Goal: Task Accomplishment & Management: Manage account settings

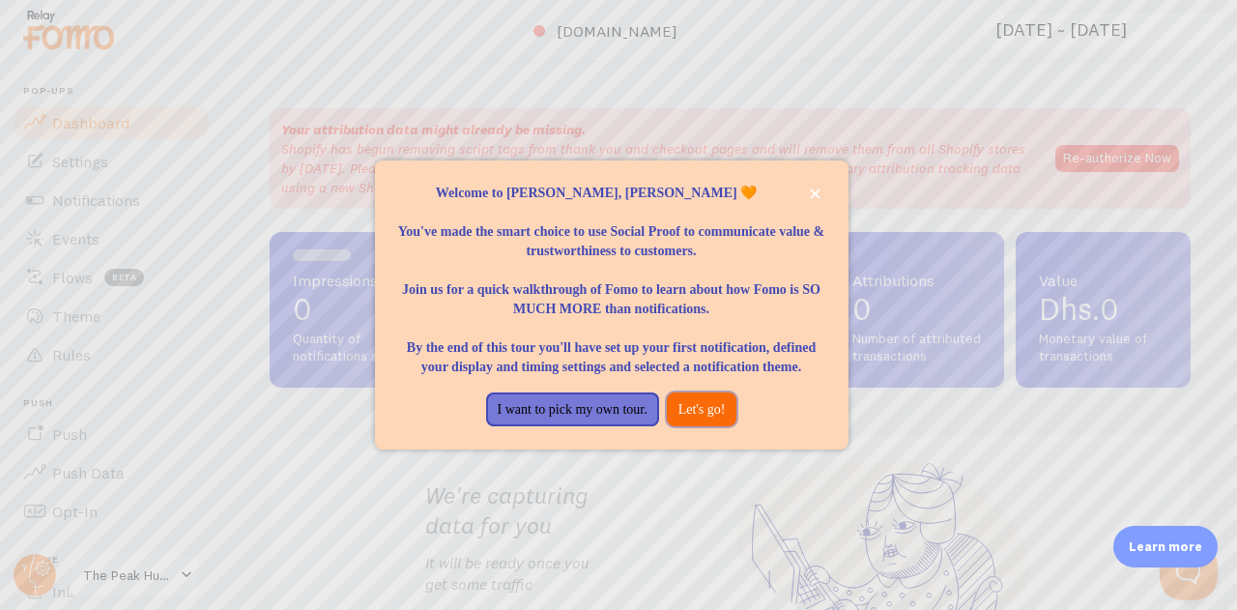
click at [730, 422] on button "Let's go!" at bounding box center [702, 409] width 71 height 35
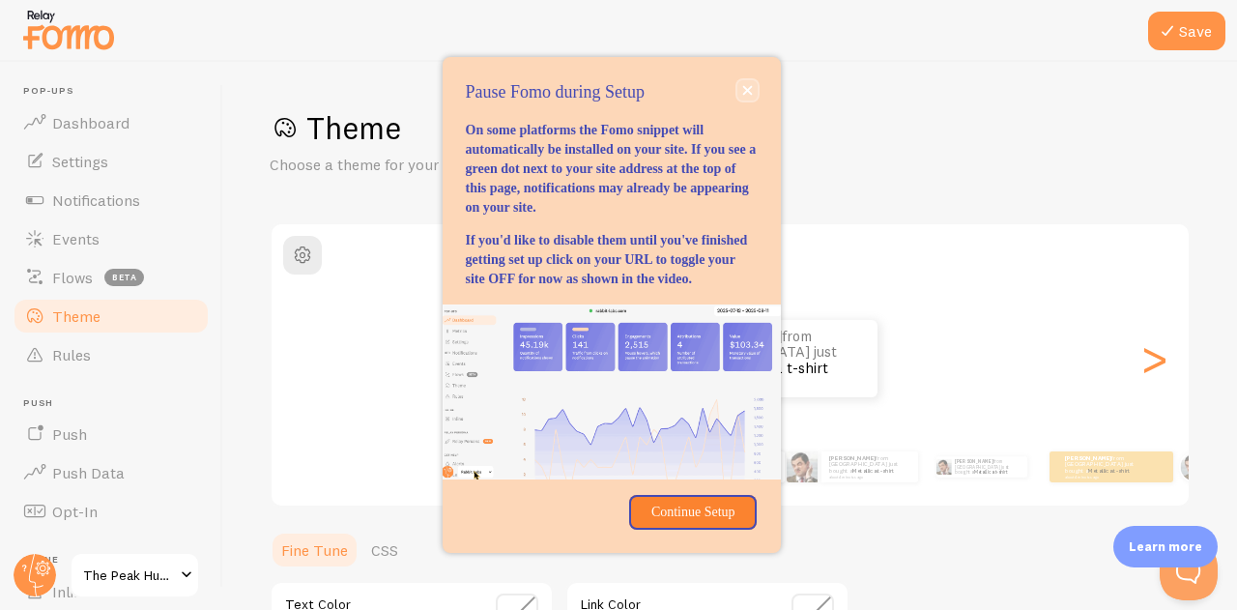
click at [749, 85] on icon "close," at bounding box center [747, 90] width 11 height 11
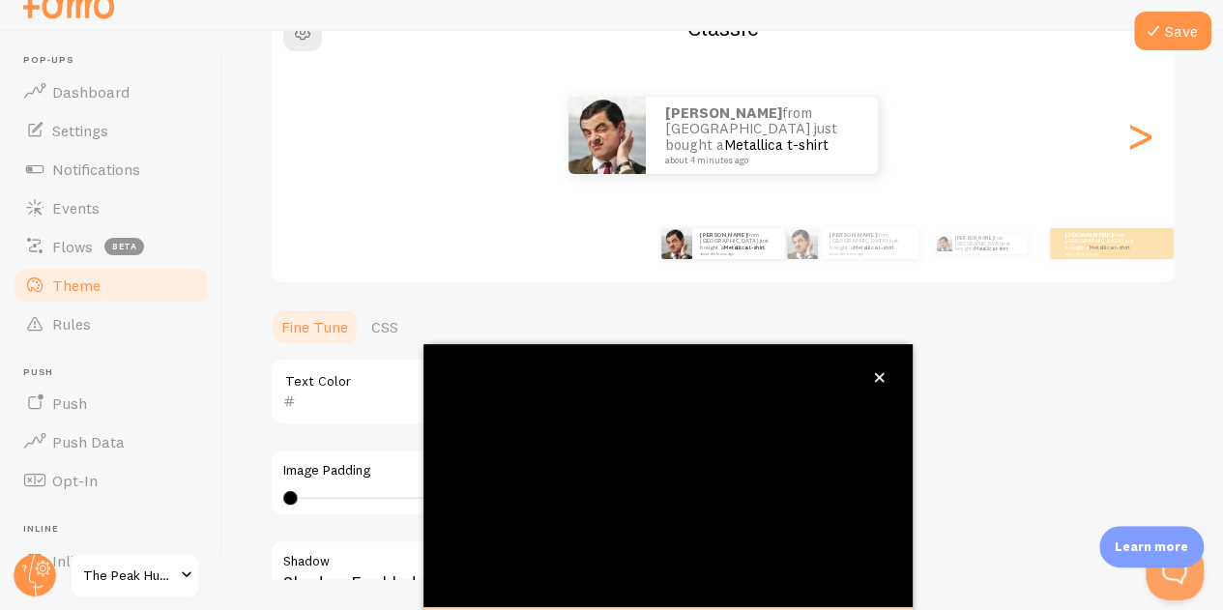
scroll to position [214, 0]
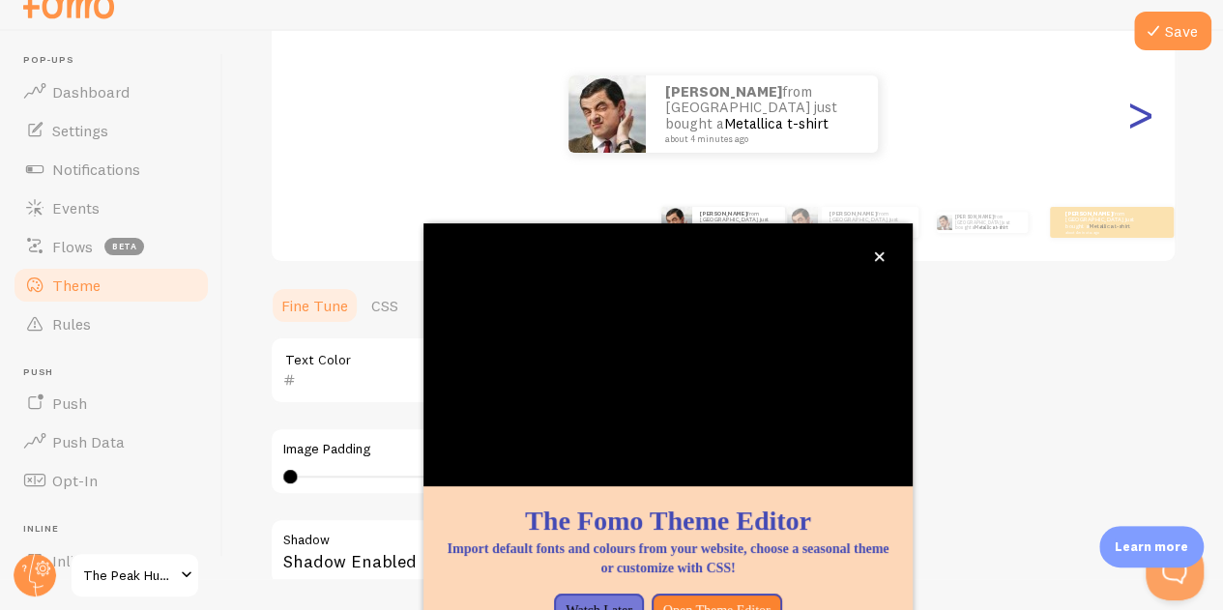
click at [1128, 130] on div ">" at bounding box center [1139, 113] width 23 height 139
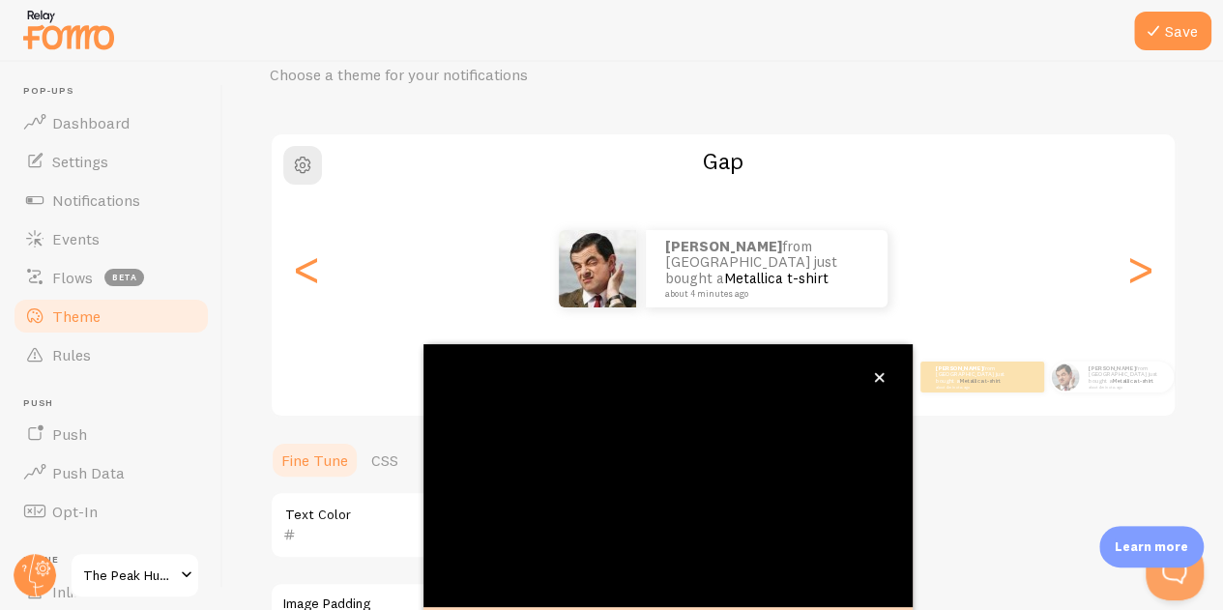
scroll to position [62, 0]
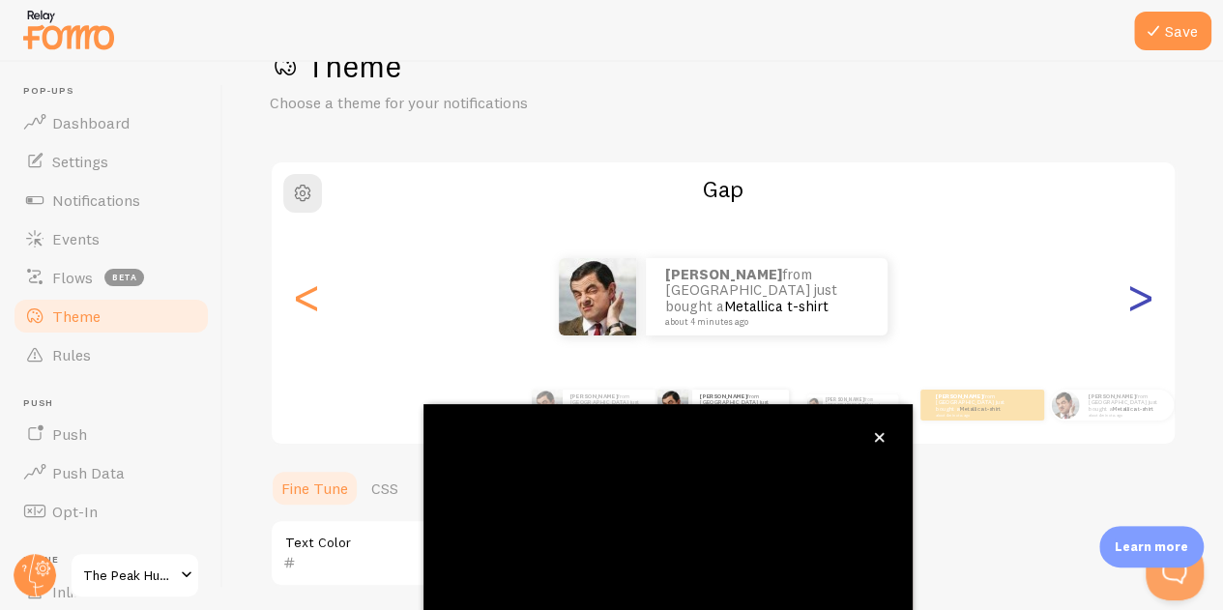
click at [1129, 302] on div ">" at bounding box center [1139, 296] width 23 height 139
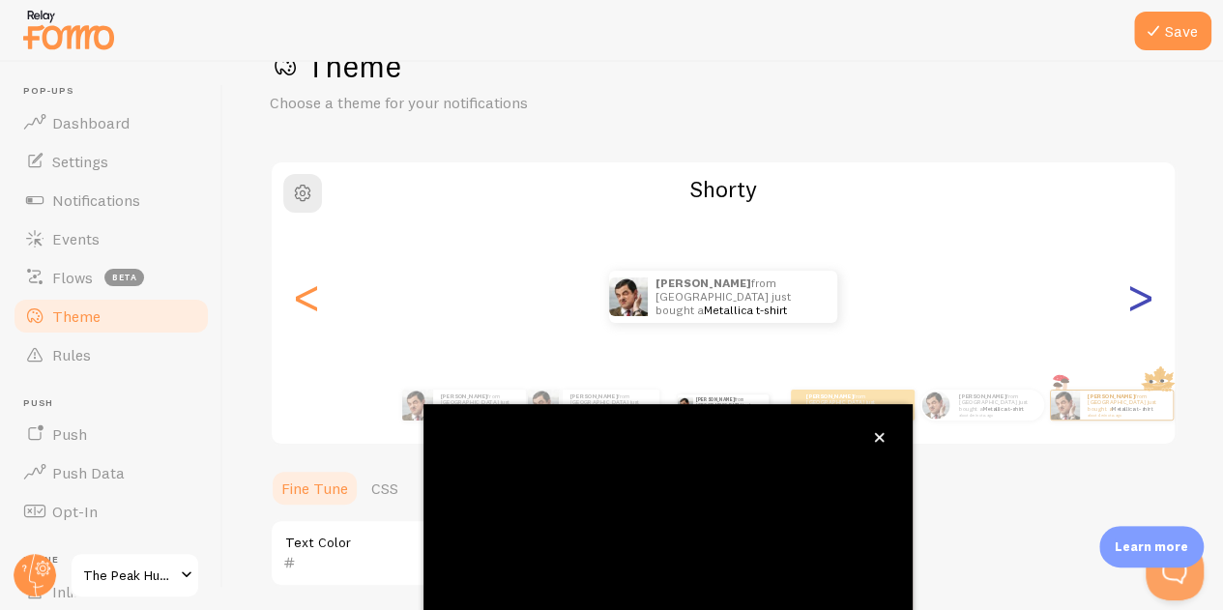
click at [1129, 302] on div ">" at bounding box center [1139, 296] width 23 height 139
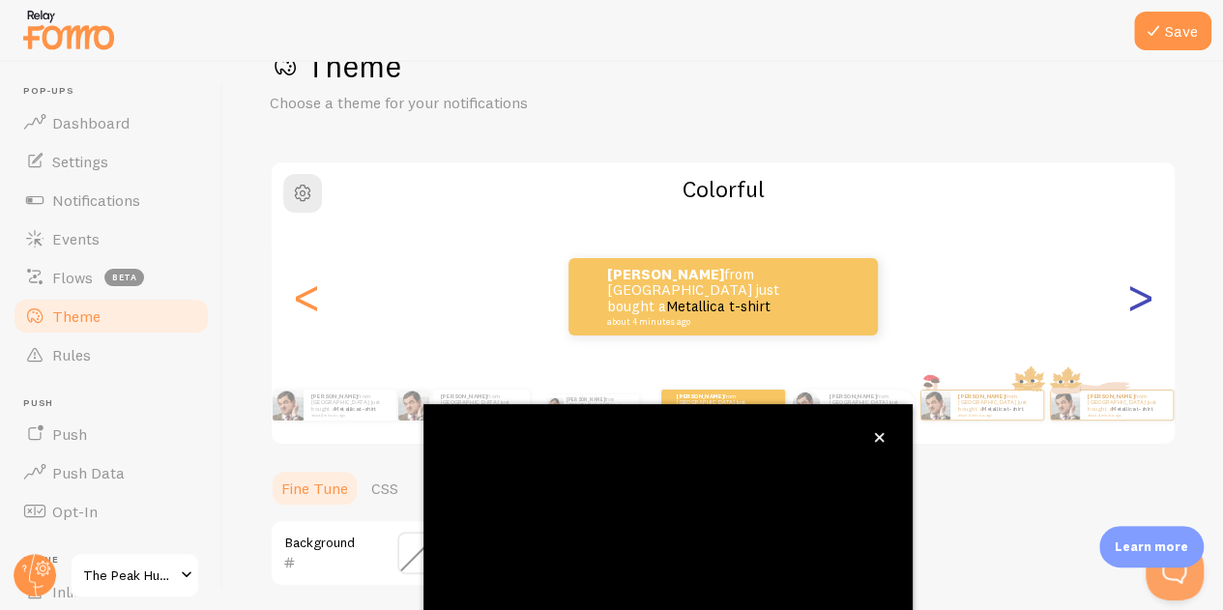
click at [1129, 302] on div ">" at bounding box center [1139, 296] width 23 height 139
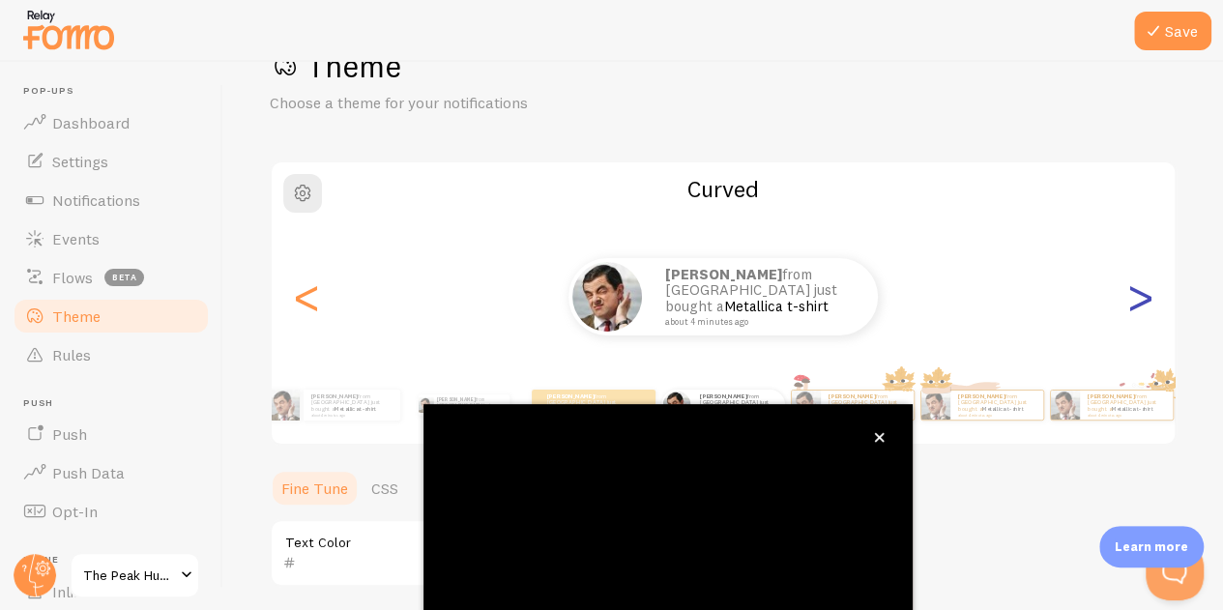
click at [1129, 302] on div ">" at bounding box center [1139, 296] width 23 height 139
type input "0"
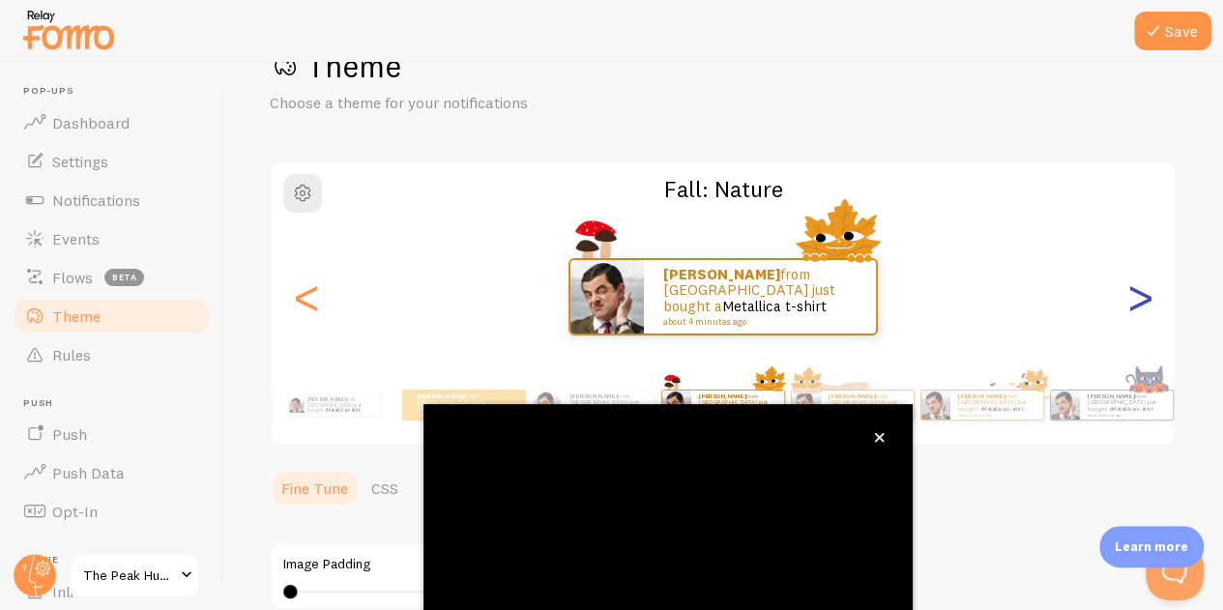
click at [1129, 302] on div ">" at bounding box center [1139, 296] width 23 height 139
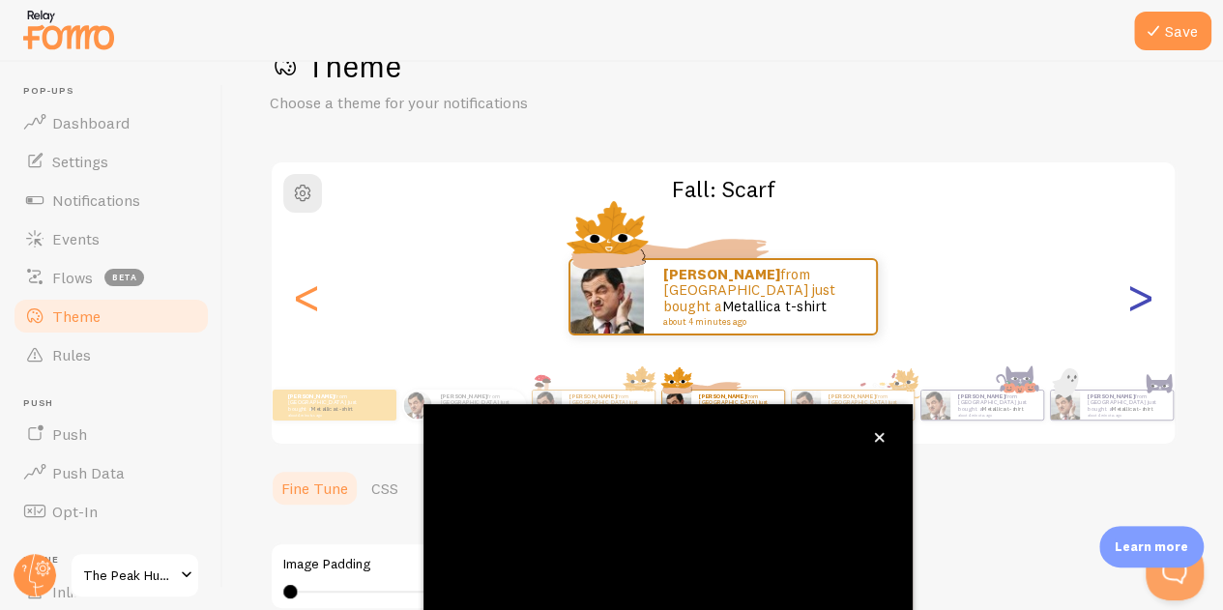
click at [1129, 302] on div ">" at bounding box center [1139, 296] width 23 height 139
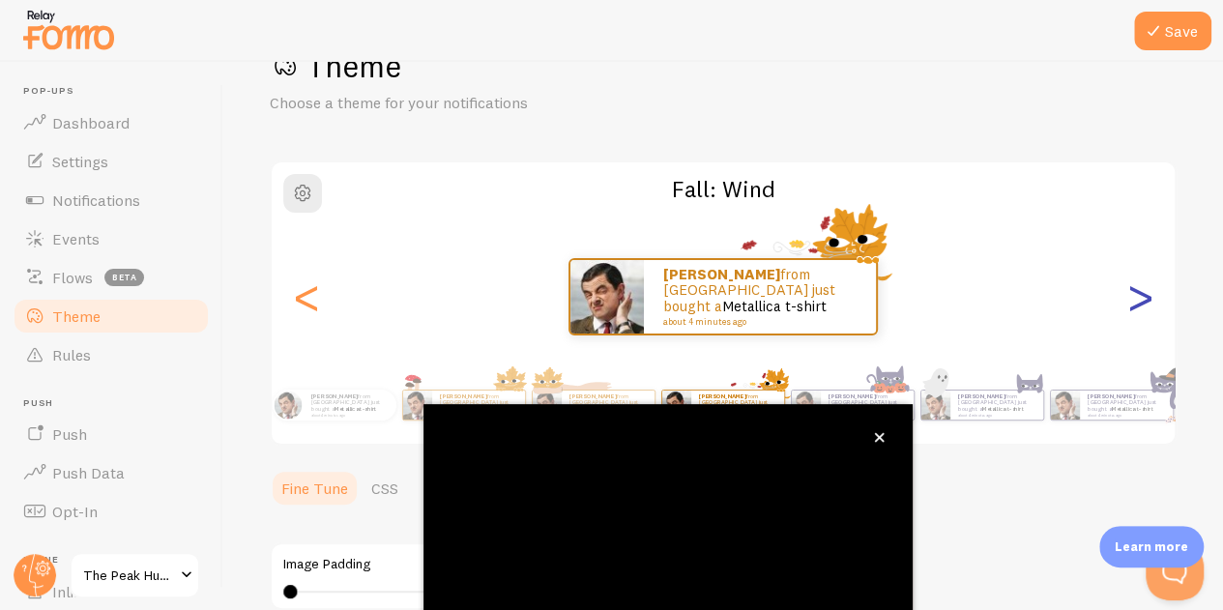
click at [1128, 302] on div ">" at bounding box center [1139, 296] width 23 height 139
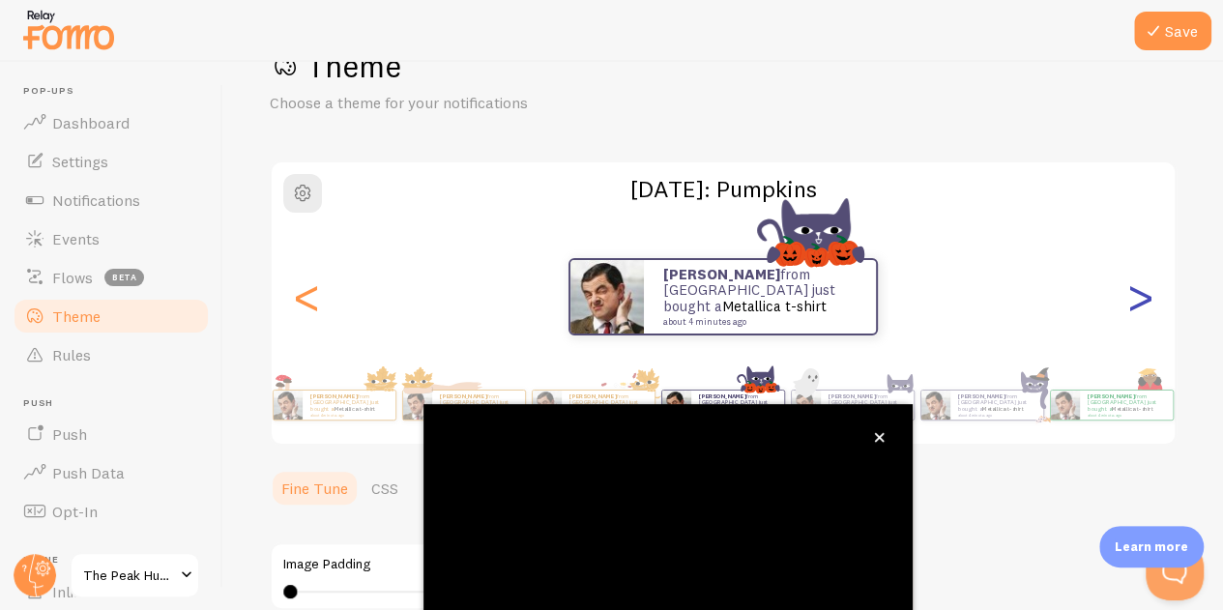
click at [1128, 302] on div ">" at bounding box center [1139, 296] width 23 height 139
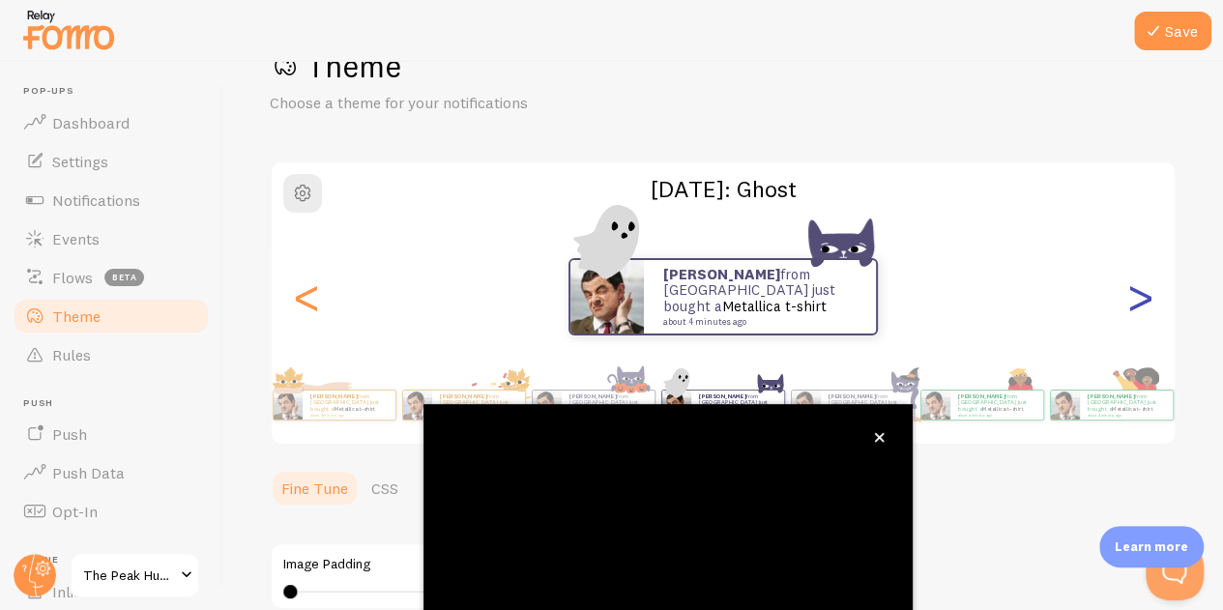
click at [1128, 302] on div ">" at bounding box center [1139, 296] width 23 height 139
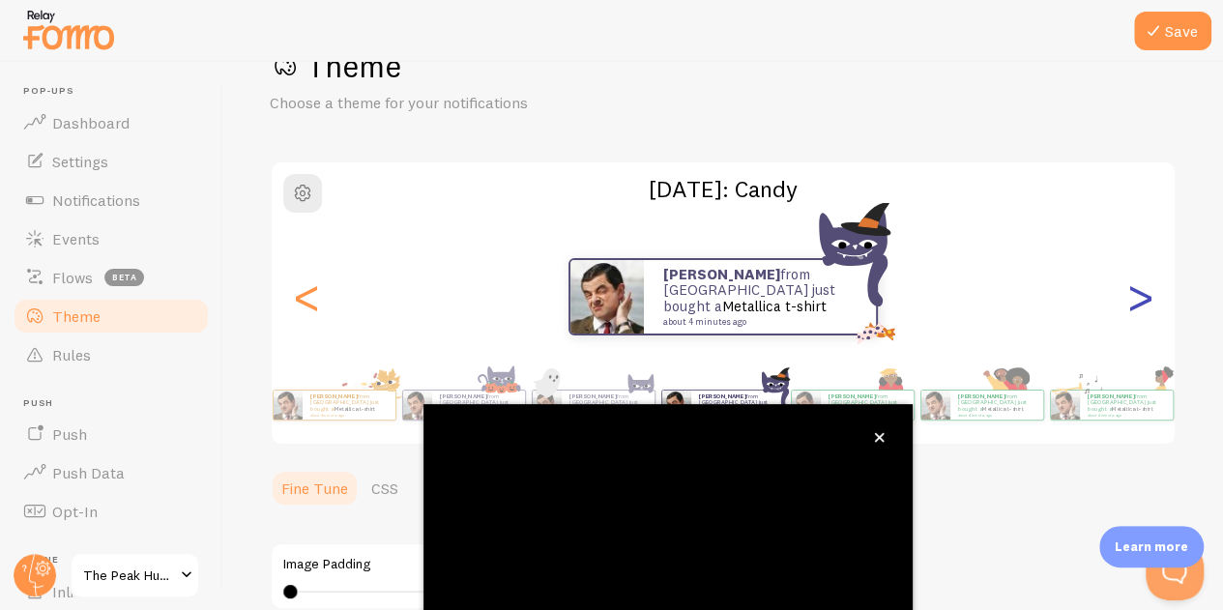
click at [1128, 302] on div ">" at bounding box center [1139, 296] width 23 height 139
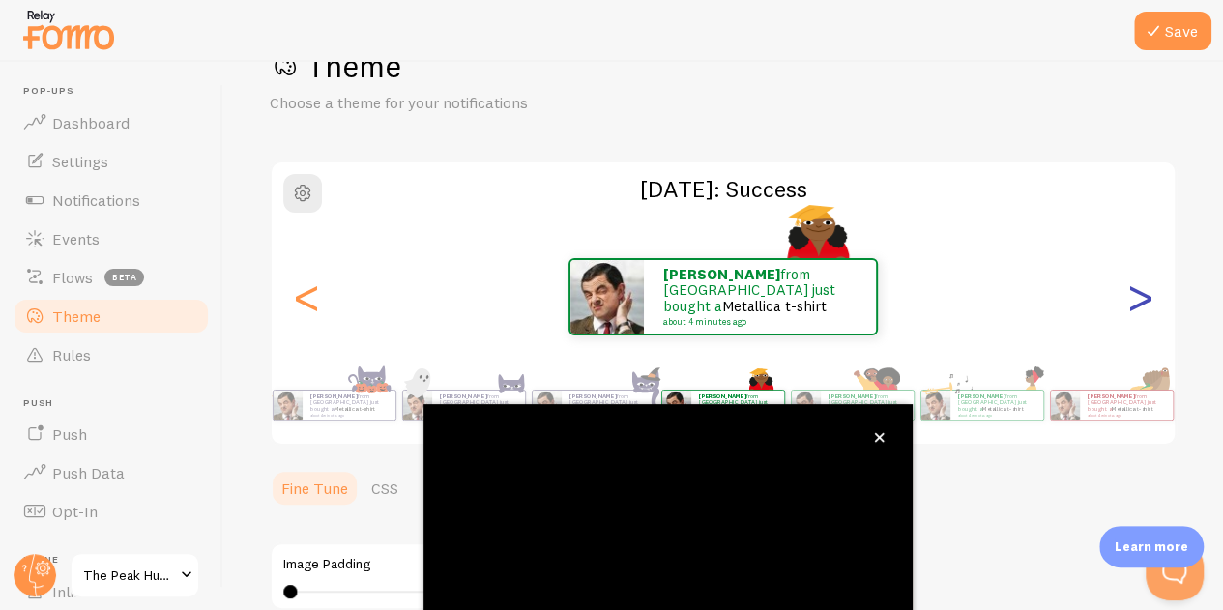
click at [1128, 302] on div ">" at bounding box center [1139, 296] width 23 height 139
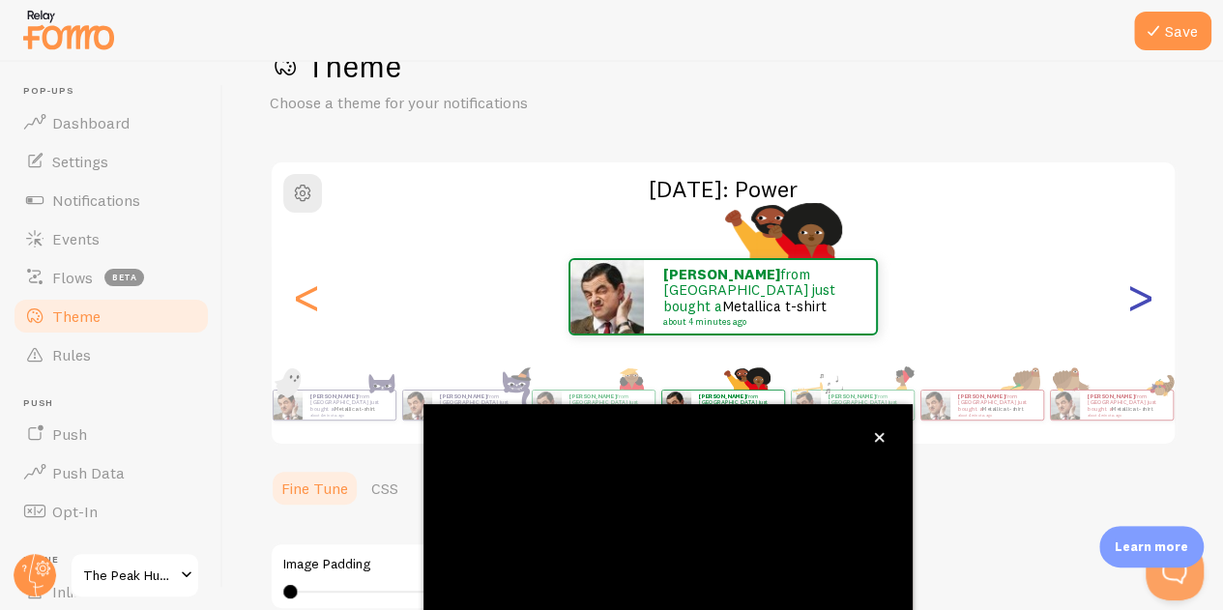
click at [1128, 302] on div ">" at bounding box center [1139, 296] width 23 height 139
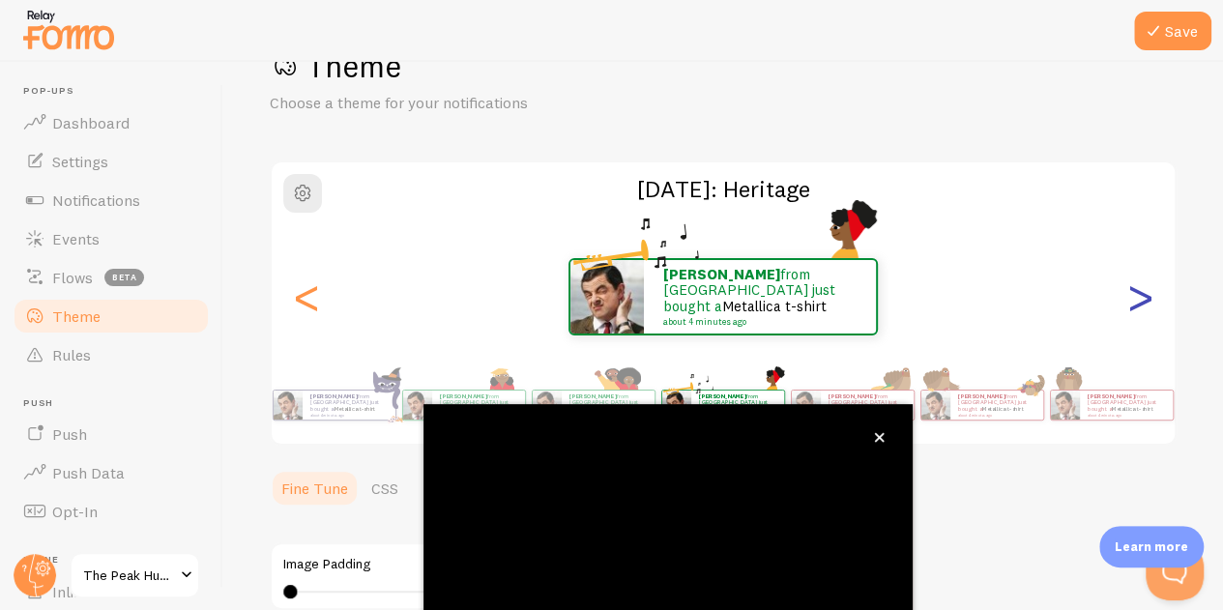
click at [1128, 302] on div ">" at bounding box center [1139, 296] width 23 height 139
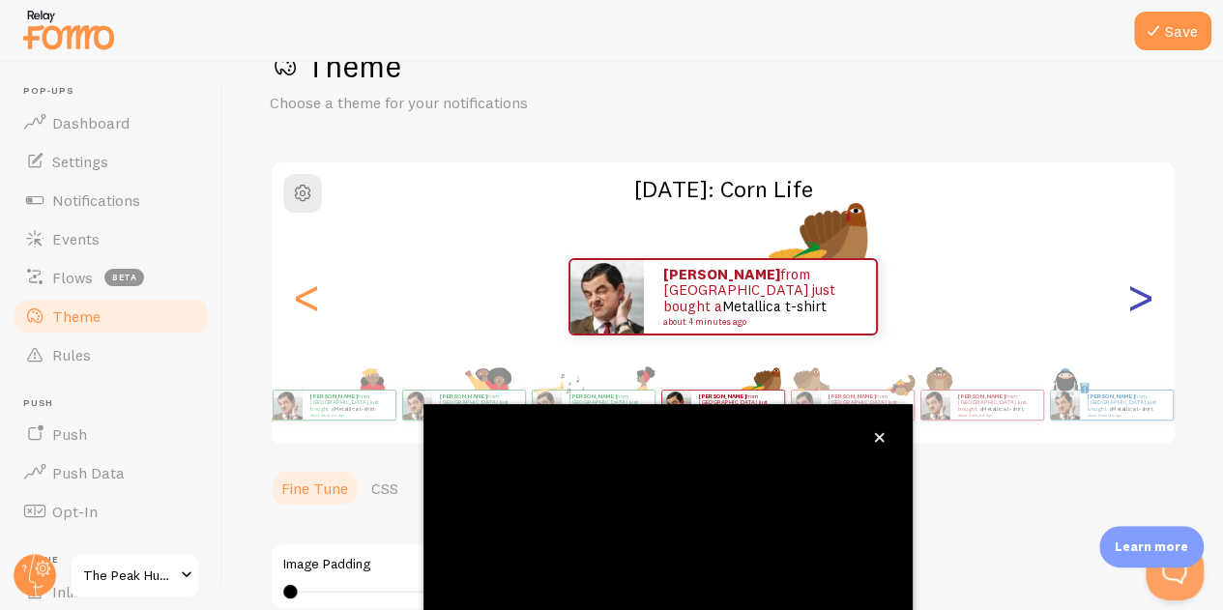
click at [1128, 302] on div ">" at bounding box center [1139, 296] width 23 height 139
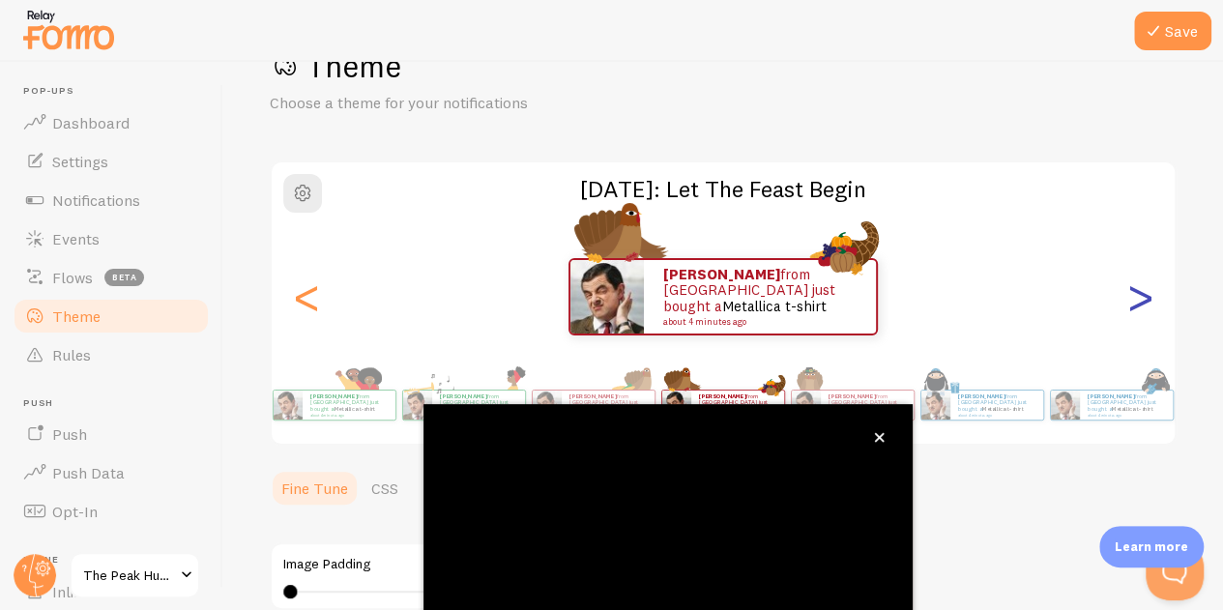
click at [1128, 302] on div ">" at bounding box center [1139, 296] width 23 height 139
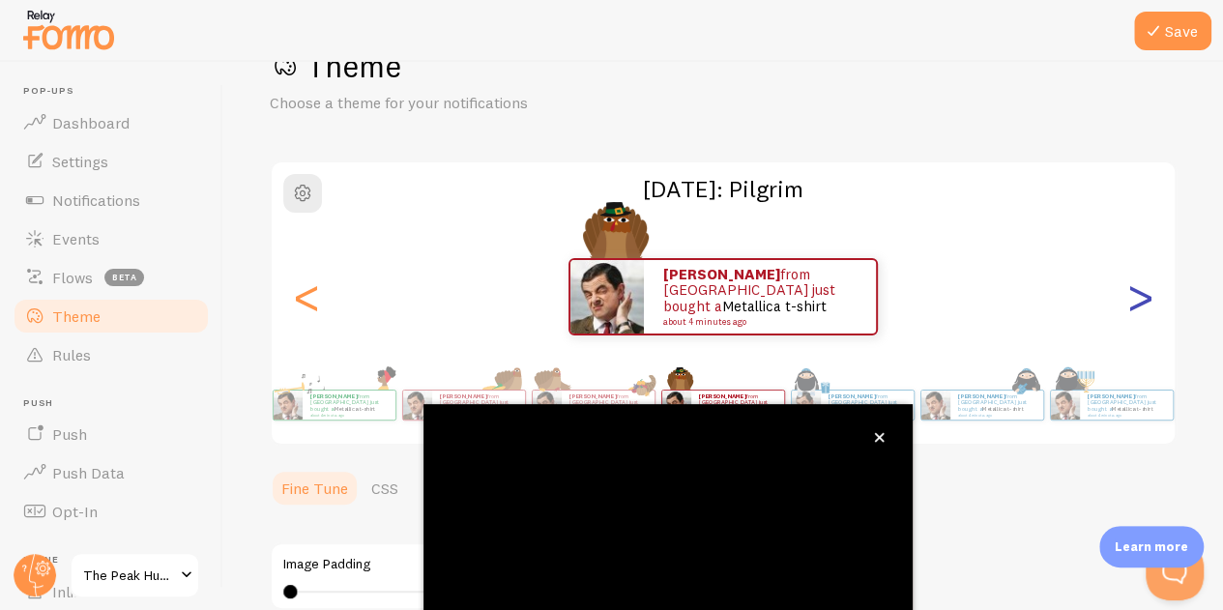
click at [1128, 302] on div ">" at bounding box center [1139, 296] width 23 height 139
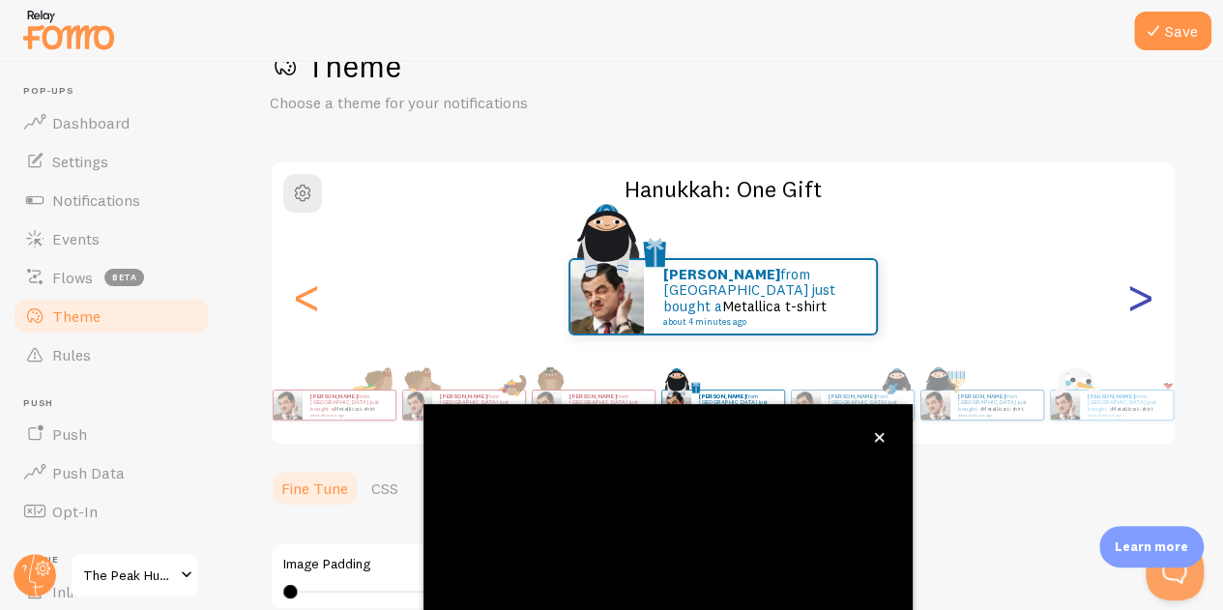
click at [1128, 302] on div ">" at bounding box center [1139, 296] width 23 height 139
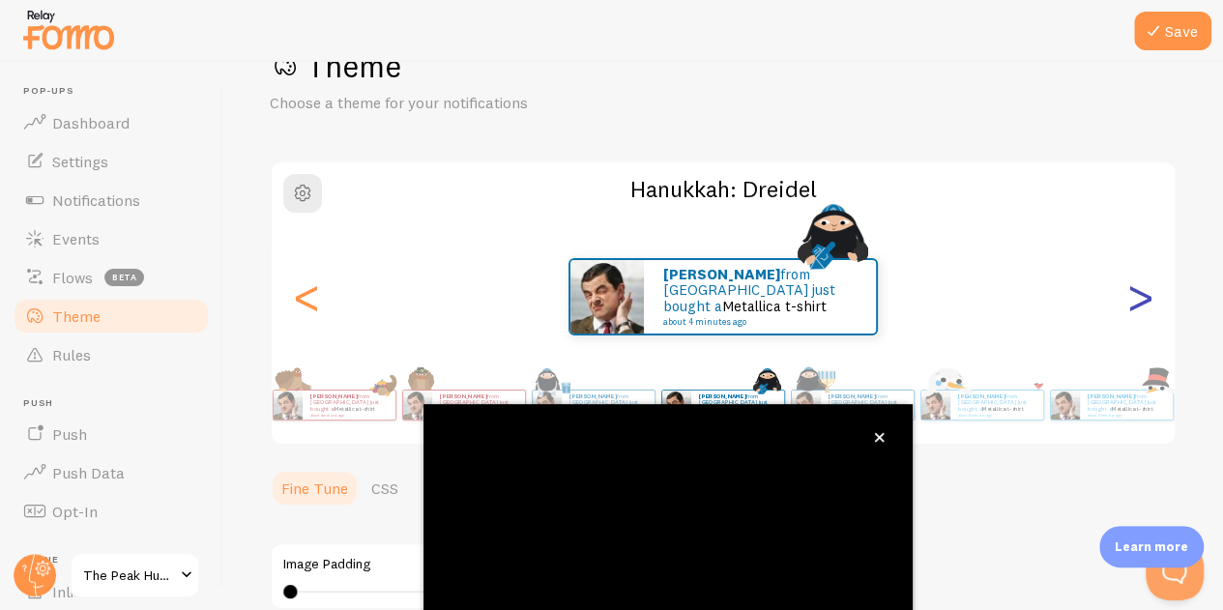
click at [1128, 302] on div ">" at bounding box center [1139, 296] width 23 height 139
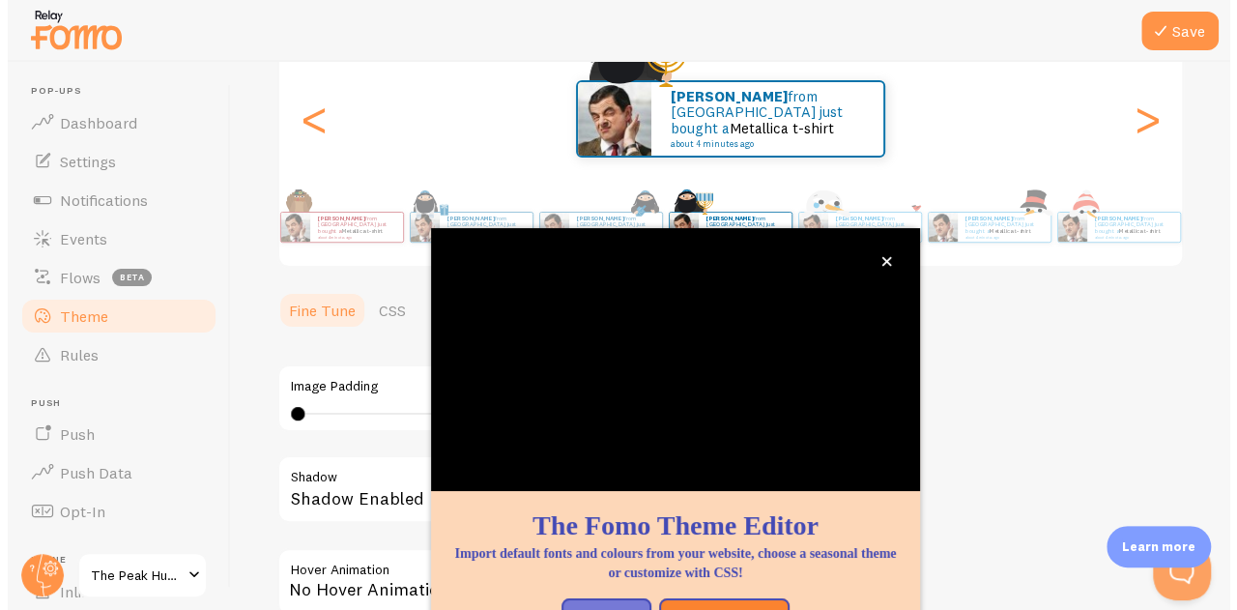
scroll to position [241, 0]
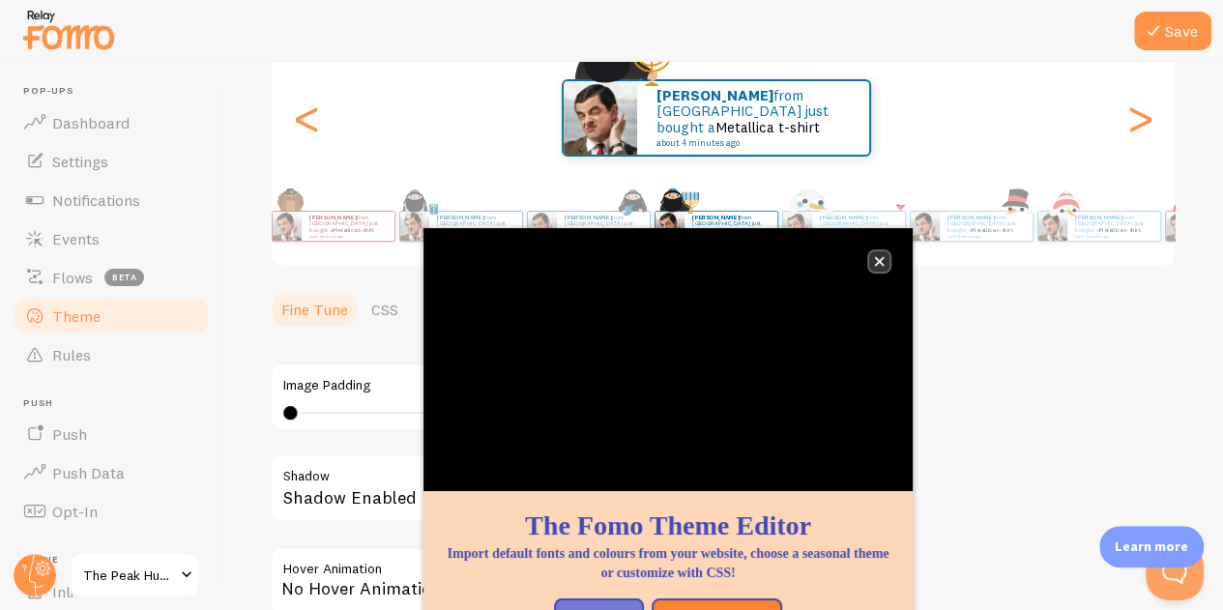
click at [878, 262] on icon "close," at bounding box center [880, 262] width 10 height 10
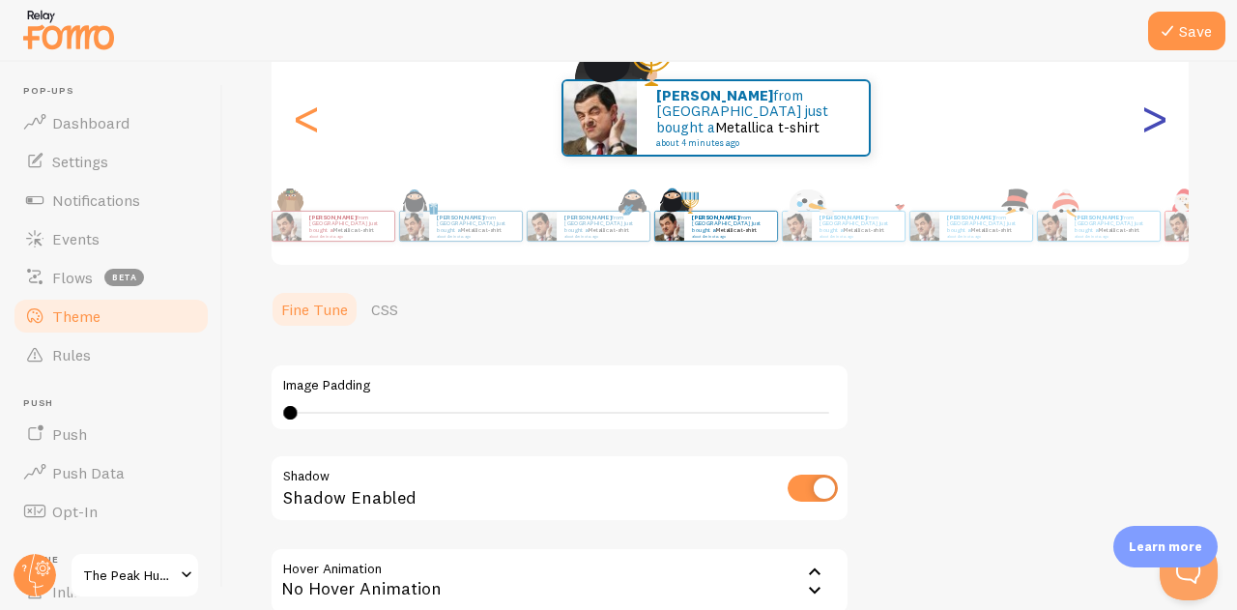
click at [1142, 130] on div ">" at bounding box center [1153, 117] width 23 height 139
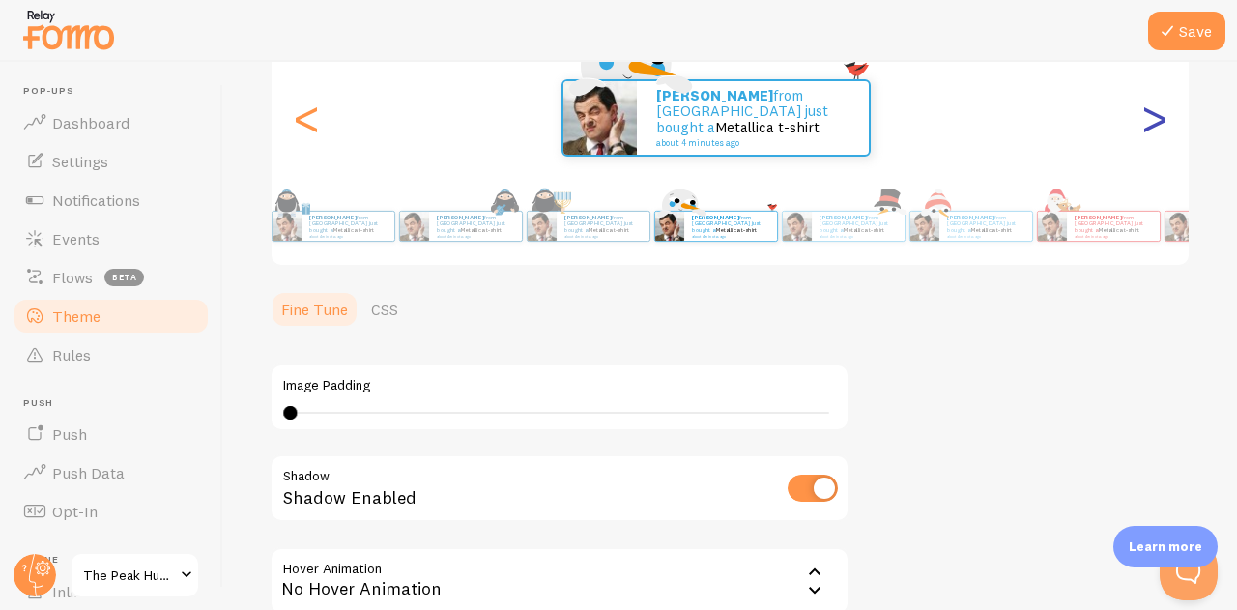
click at [1142, 130] on div ">" at bounding box center [1153, 117] width 23 height 139
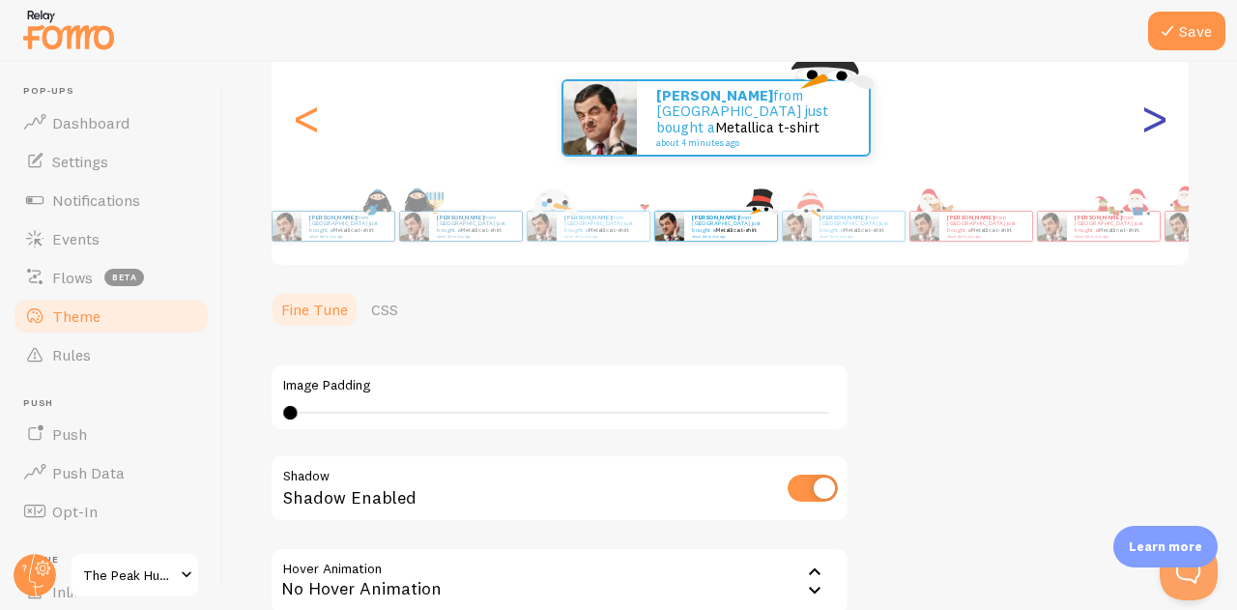
click at [1142, 130] on div ">" at bounding box center [1153, 117] width 23 height 139
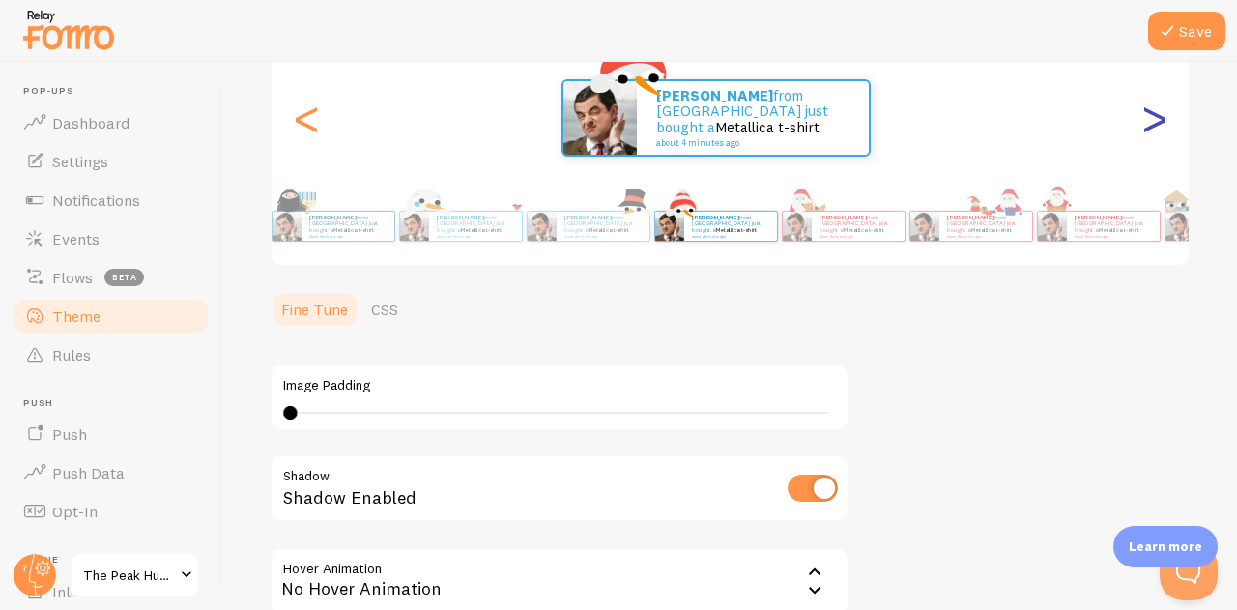
click at [1142, 130] on div ">" at bounding box center [1153, 117] width 23 height 139
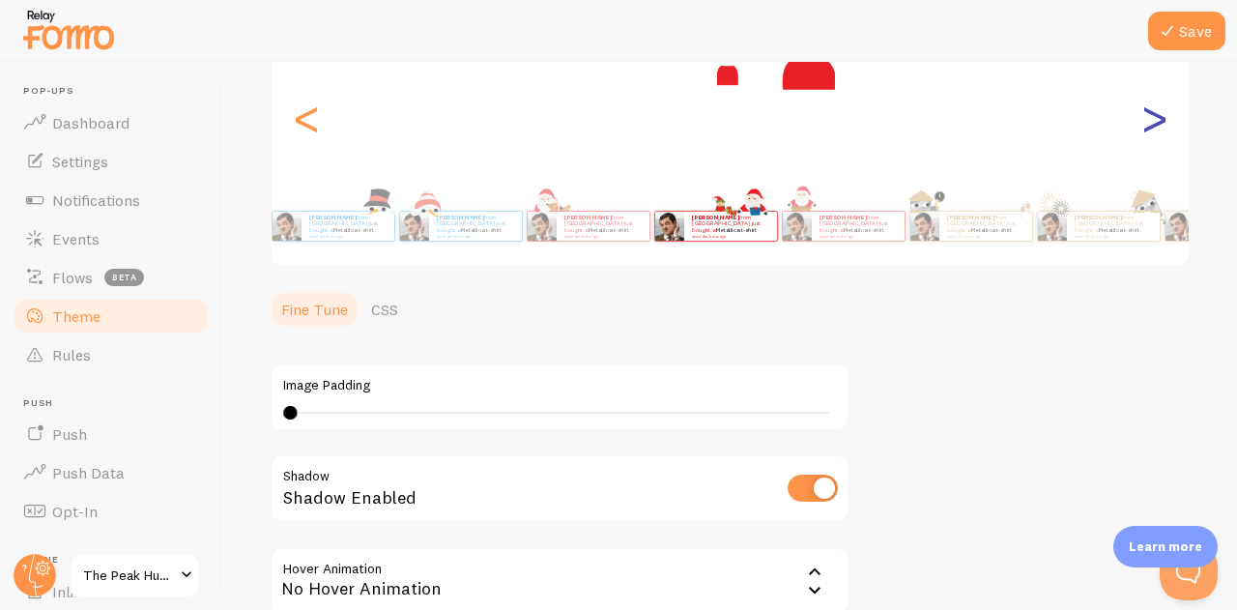
click at [1142, 130] on div ">" at bounding box center [1153, 117] width 23 height 139
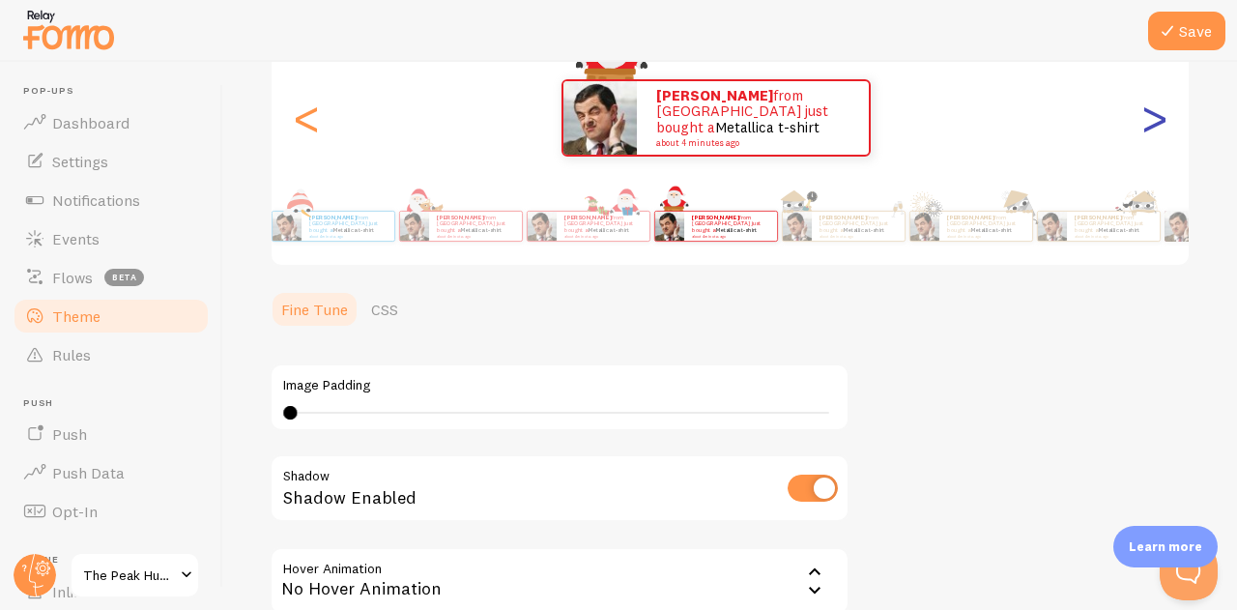
click at [1142, 130] on div ">" at bounding box center [1153, 117] width 23 height 139
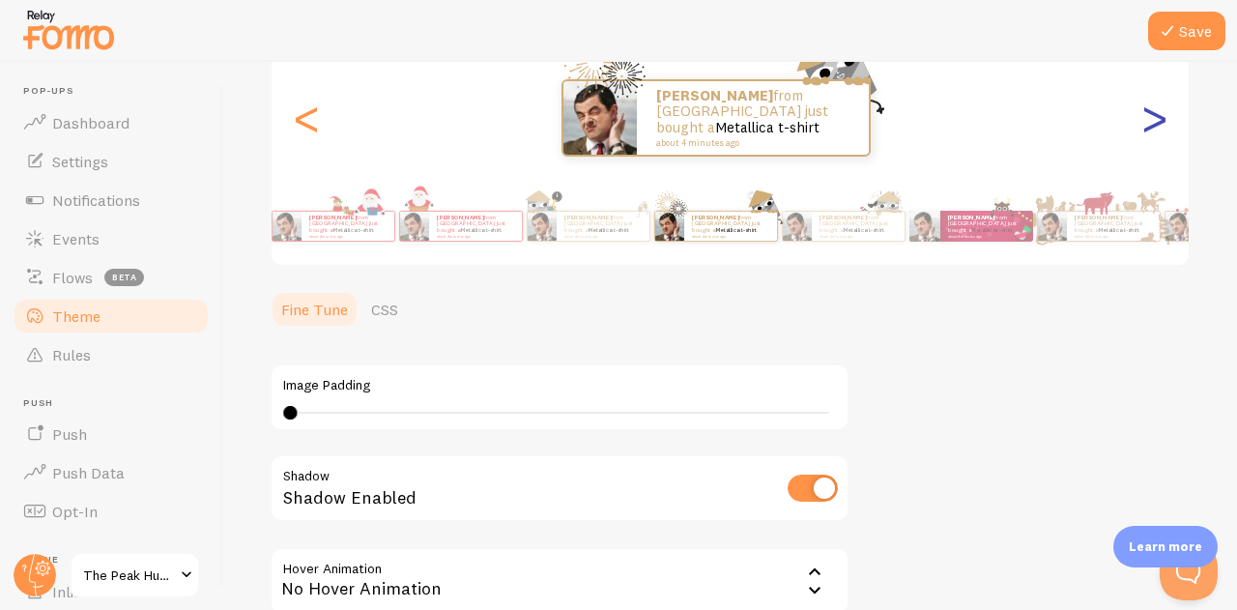
click at [1142, 130] on div ">" at bounding box center [1153, 117] width 23 height 139
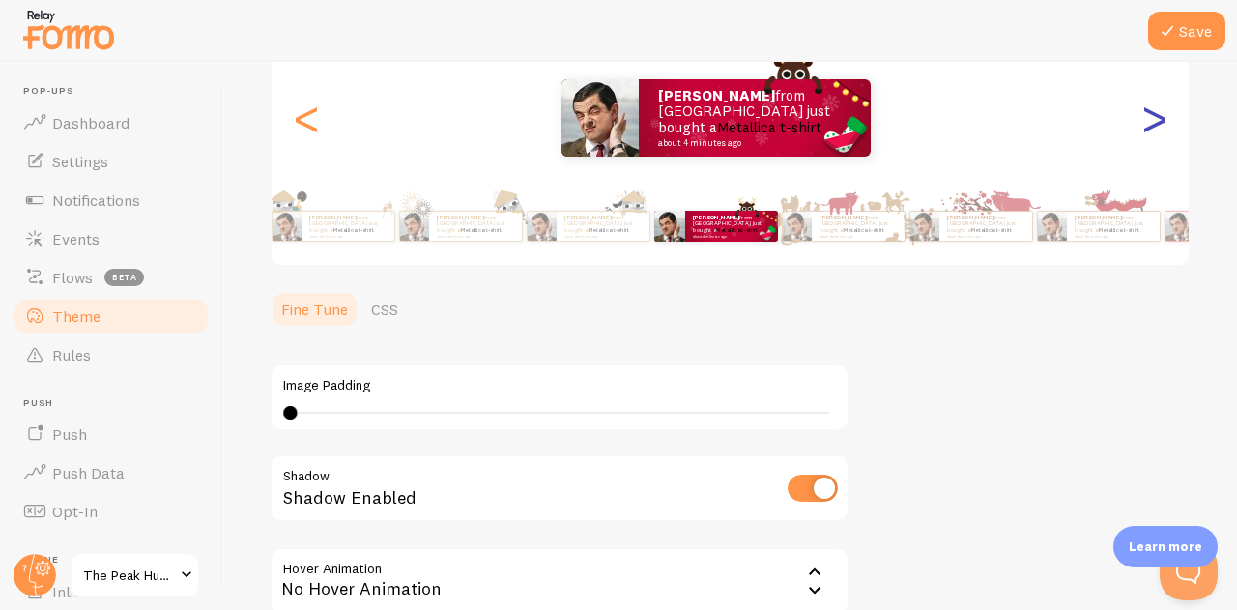
click at [1142, 130] on div ">" at bounding box center [1153, 117] width 23 height 139
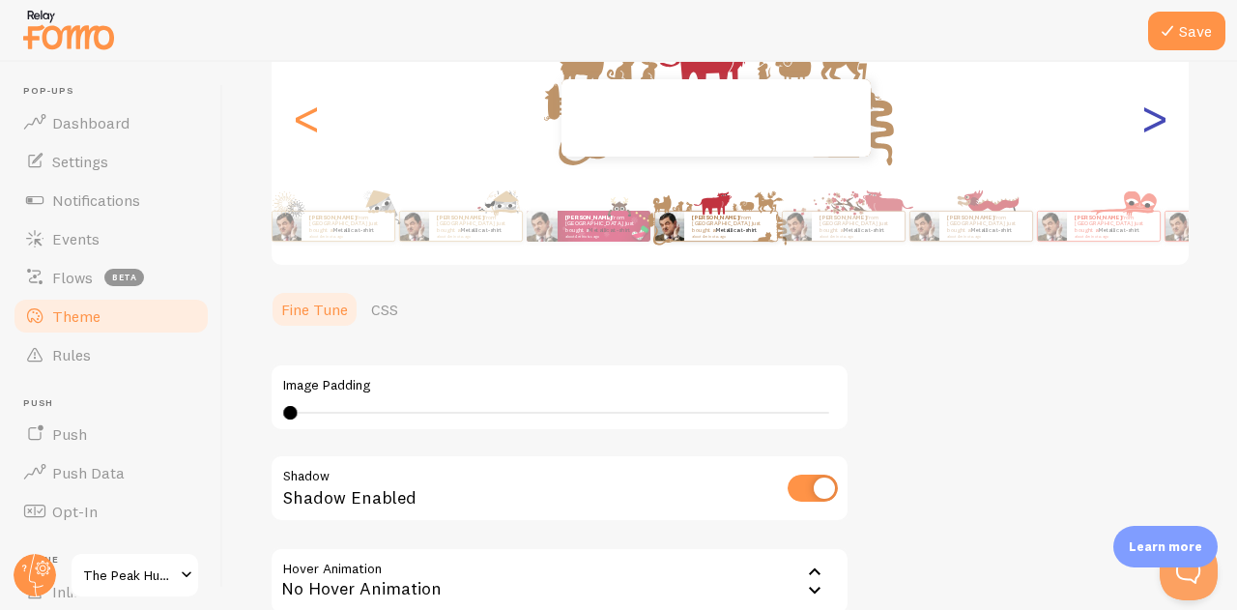
click at [1142, 130] on div ">" at bounding box center [1153, 117] width 23 height 139
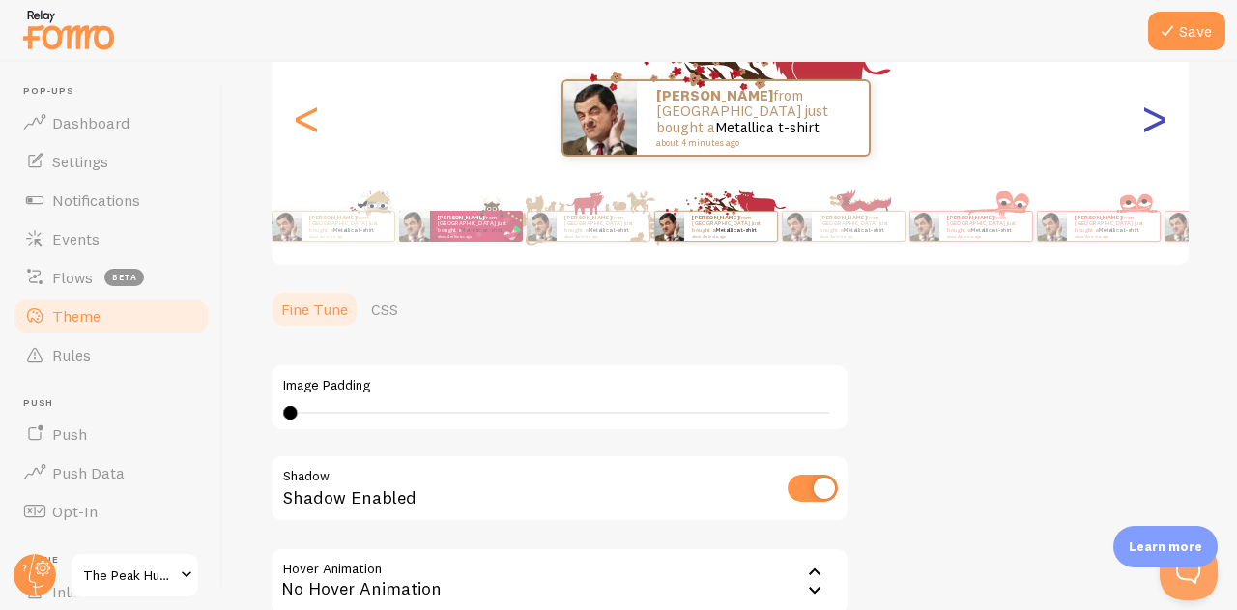
click at [1142, 130] on div ">" at bounding box center [1153, 117] width 23 height 139
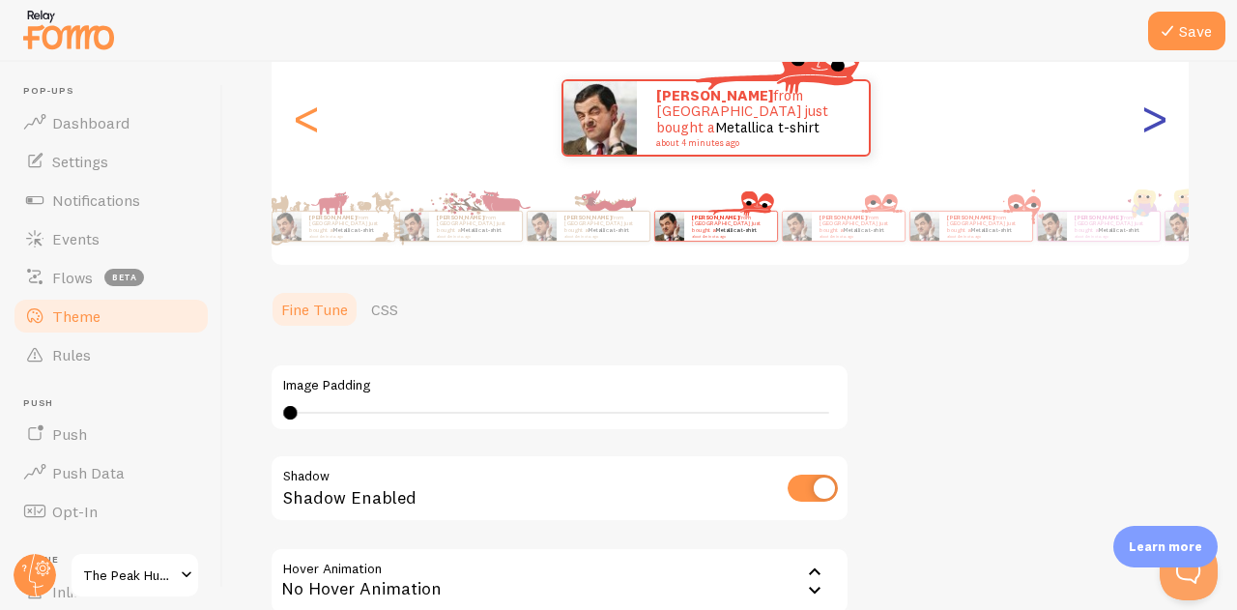
click at [1142, 130] on div ">" at bounding box center [1153, 117] width 23 height 139
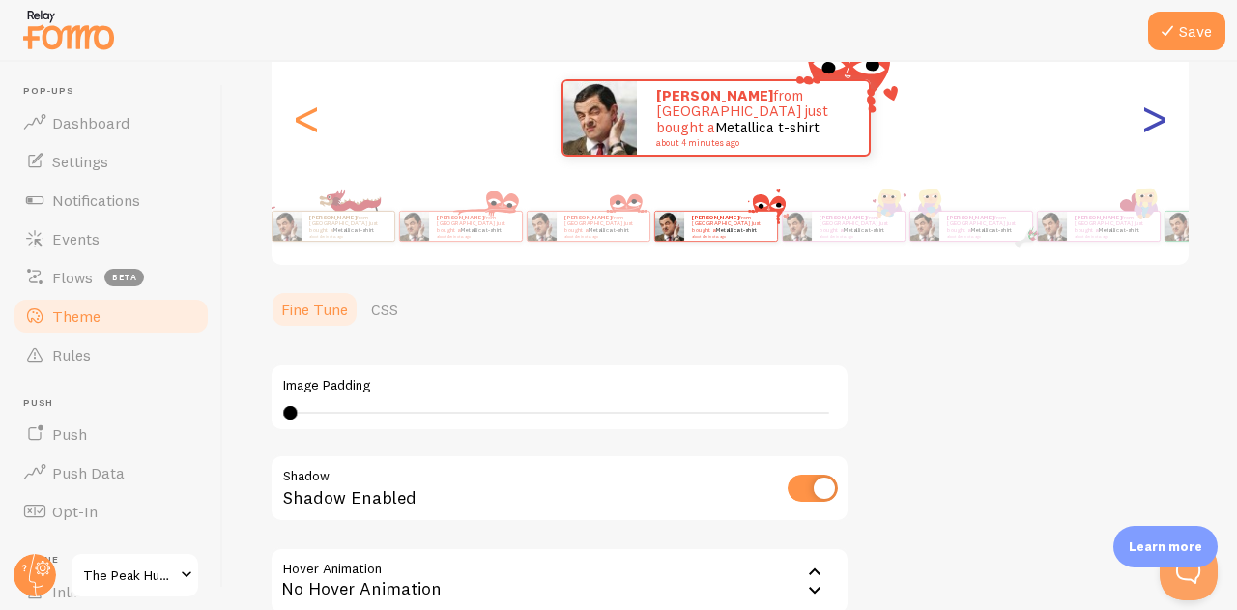
click at [1142, 130] on div ">" at bounding box center [1153, 117] width 23 height 139
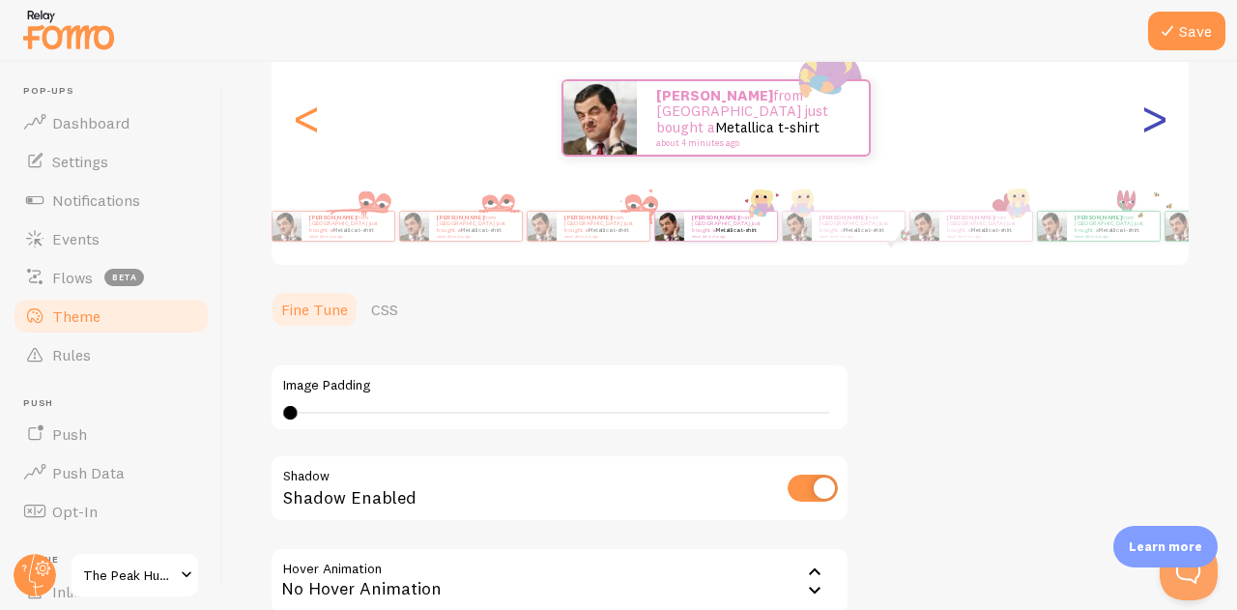
click at [1142, 130] on div ">" at bounding box center [1153, 117] width 23 height 139
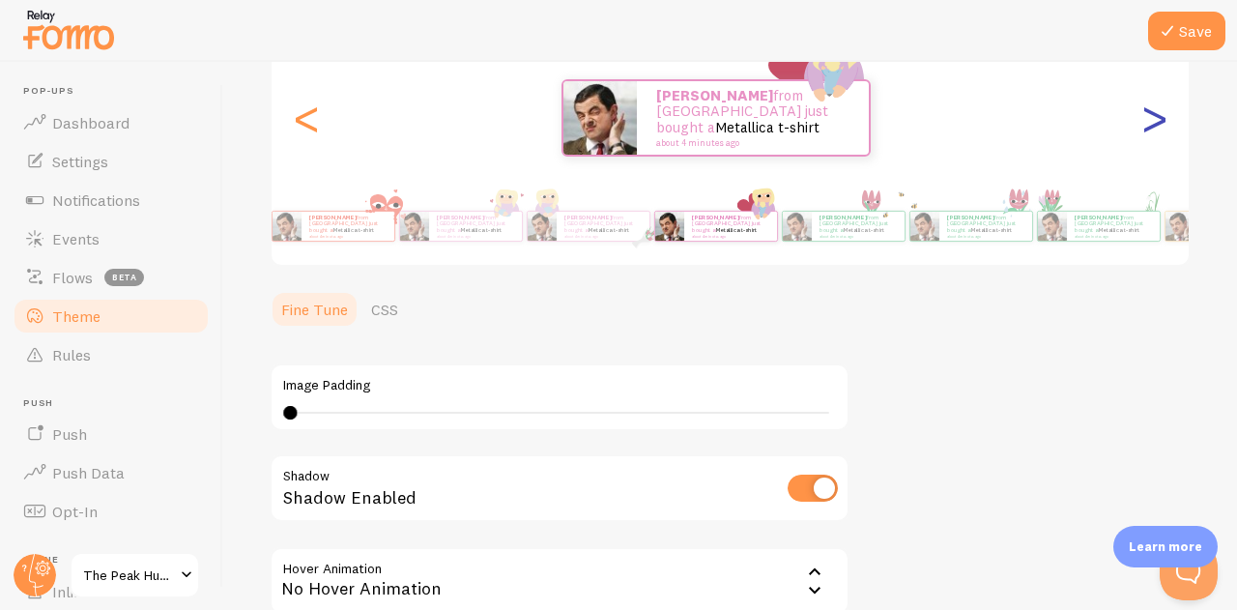
click at [1142, 130] on div ">" at bounding box center [1153, 117] width 23 height 139
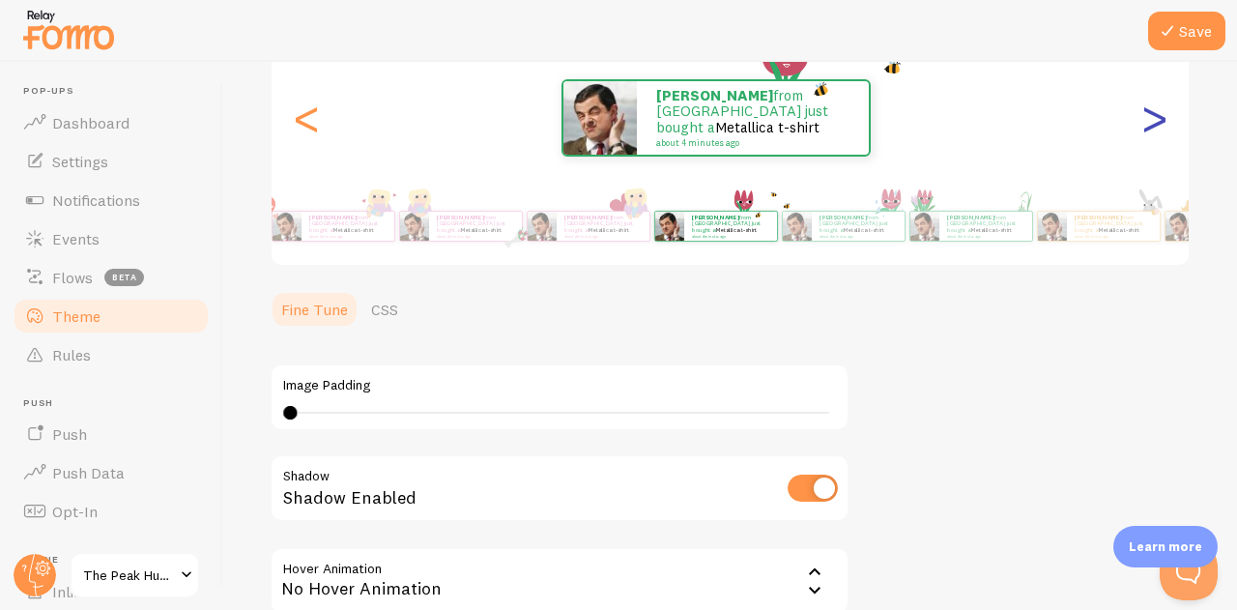
click at [1142, 130] on div ">" at bounding box center [1153, 117] width 23 height 139
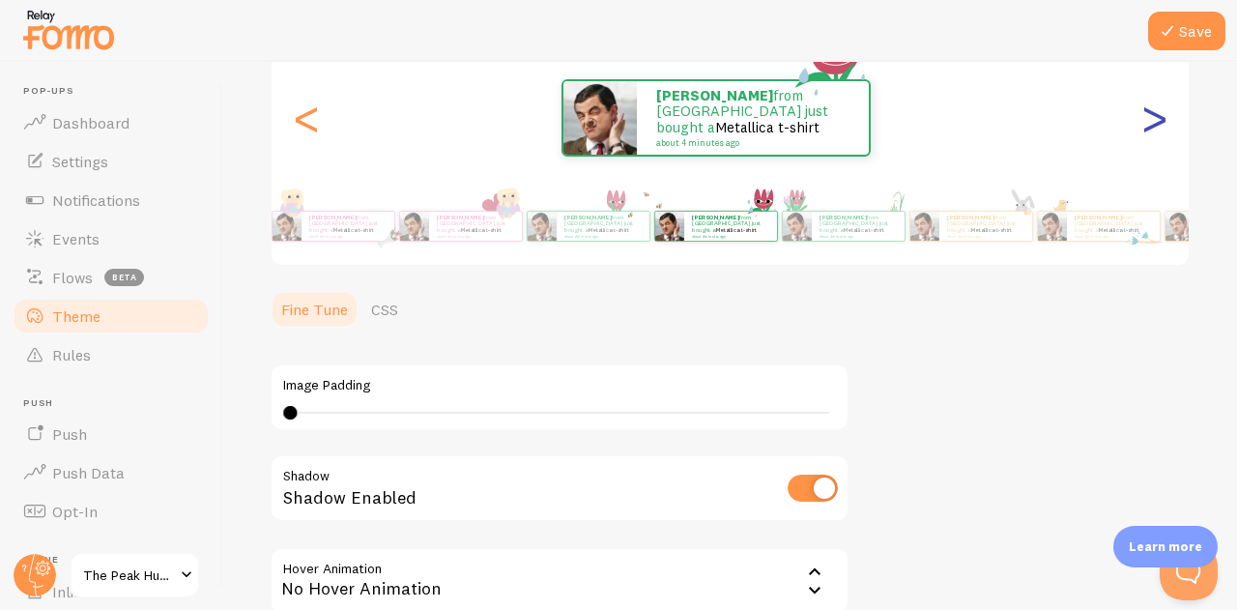
click at [1142, 130] on div ">" at bounding box center [1153, 117] width 23 height 139
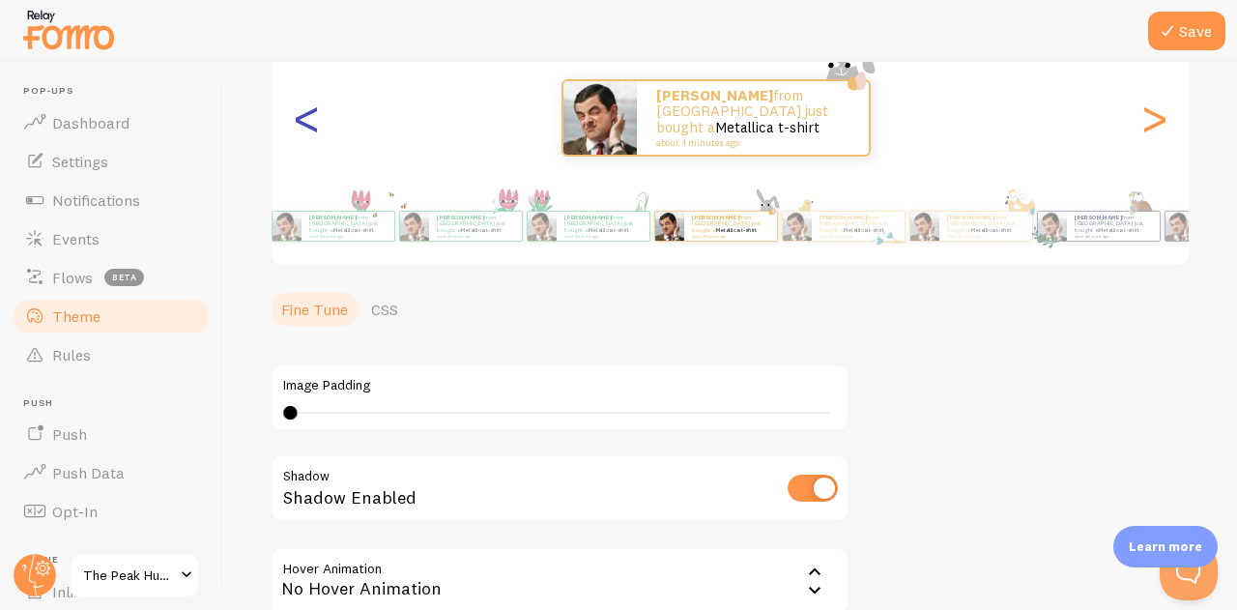
click at [297, 121] on div "<" at bounding box center [306, 117] width 23 height 139
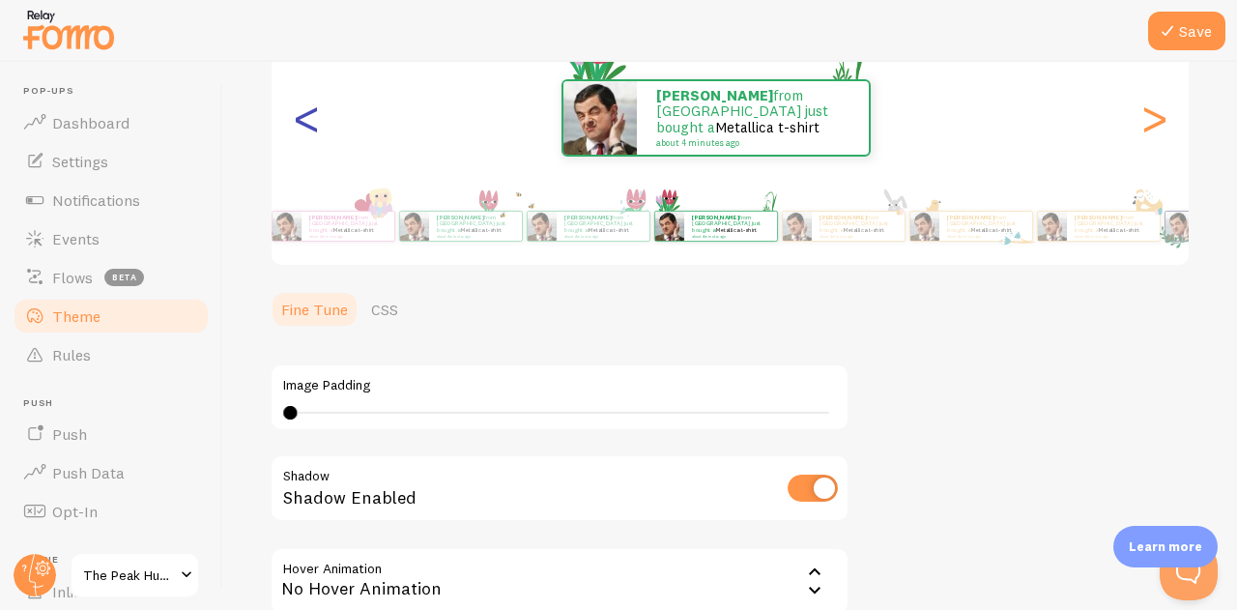
click at [297, 121] on div "<" at bounding box center [306, 117] width 23 height 139
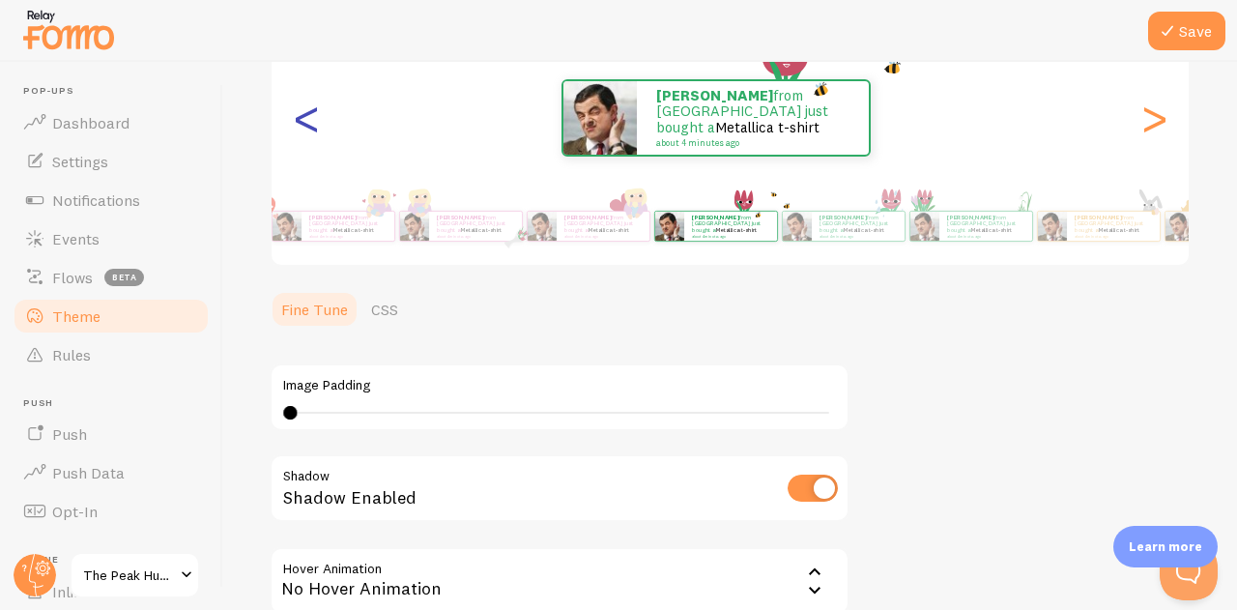
click at [297, 121] on div "<" at bounding box center [306, 117] width 23 height 139
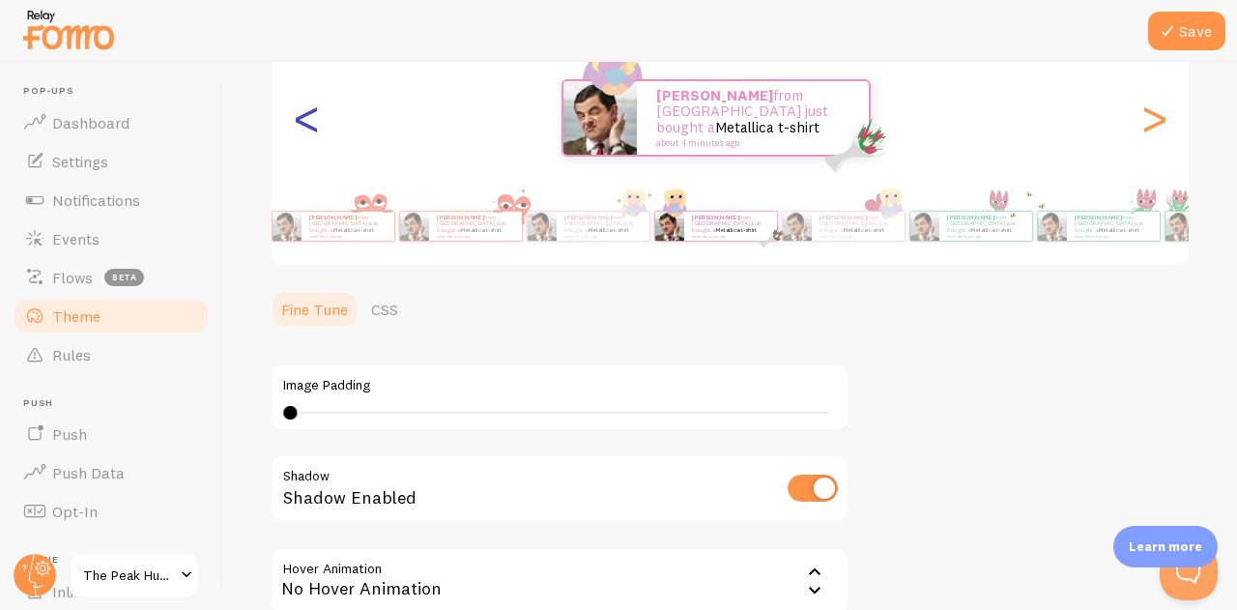
click at [297, 121] on div "<" at bounding box center [306, 117] width 23 height 139
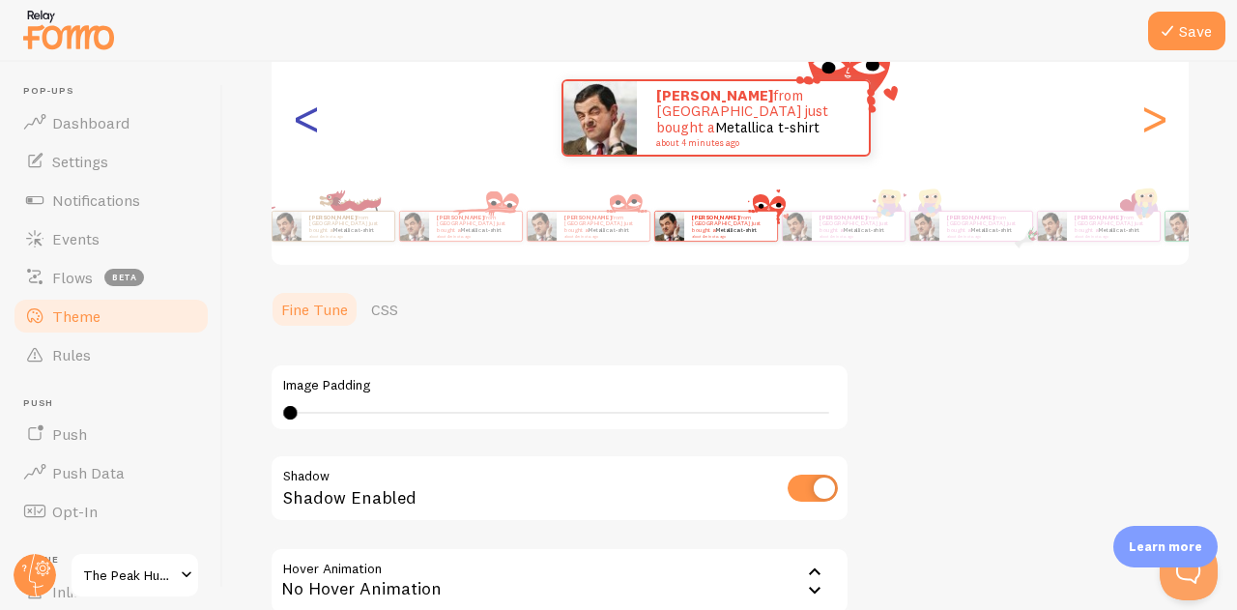
click at [297, 121] on div "<" at bounding box center [306, 117] width 23 height 139
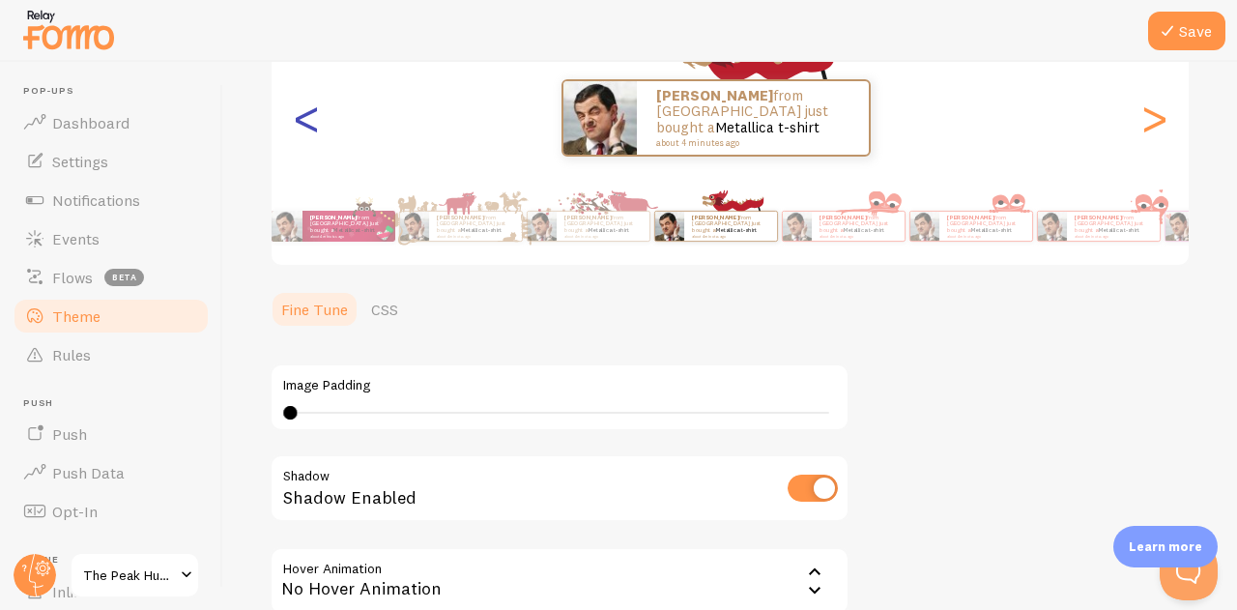
click at [297, 121] on div "<" at bounding box center [306, 117] width 23 height 139
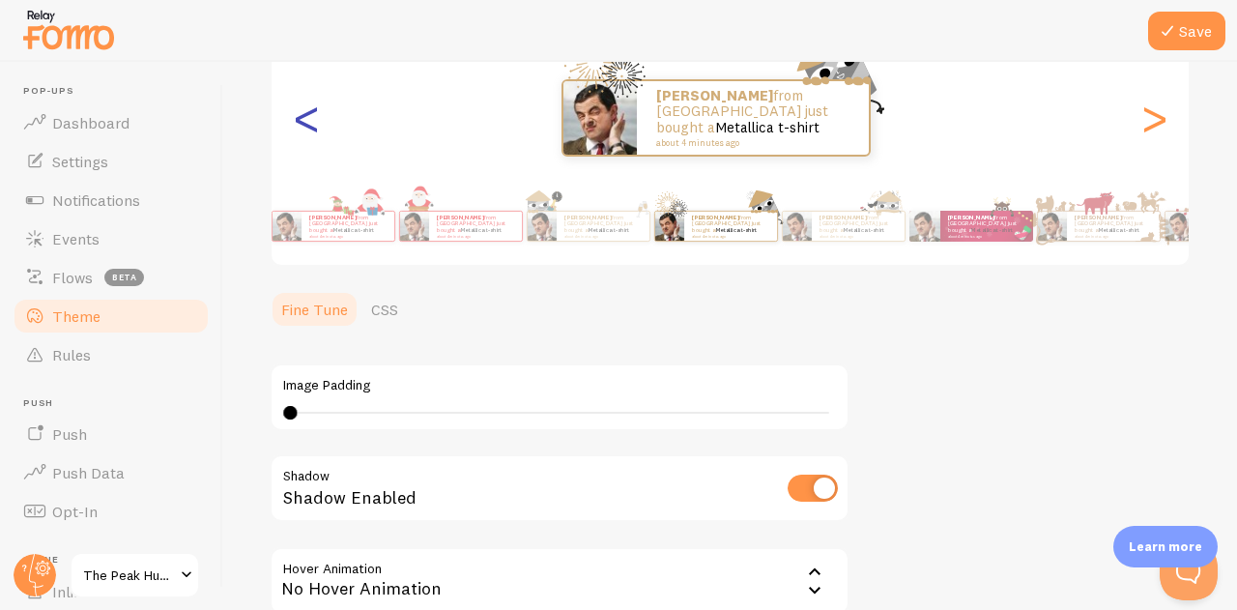
click at [297, 121] on div "<" at bounding box center [306, 117] width 23 height 139
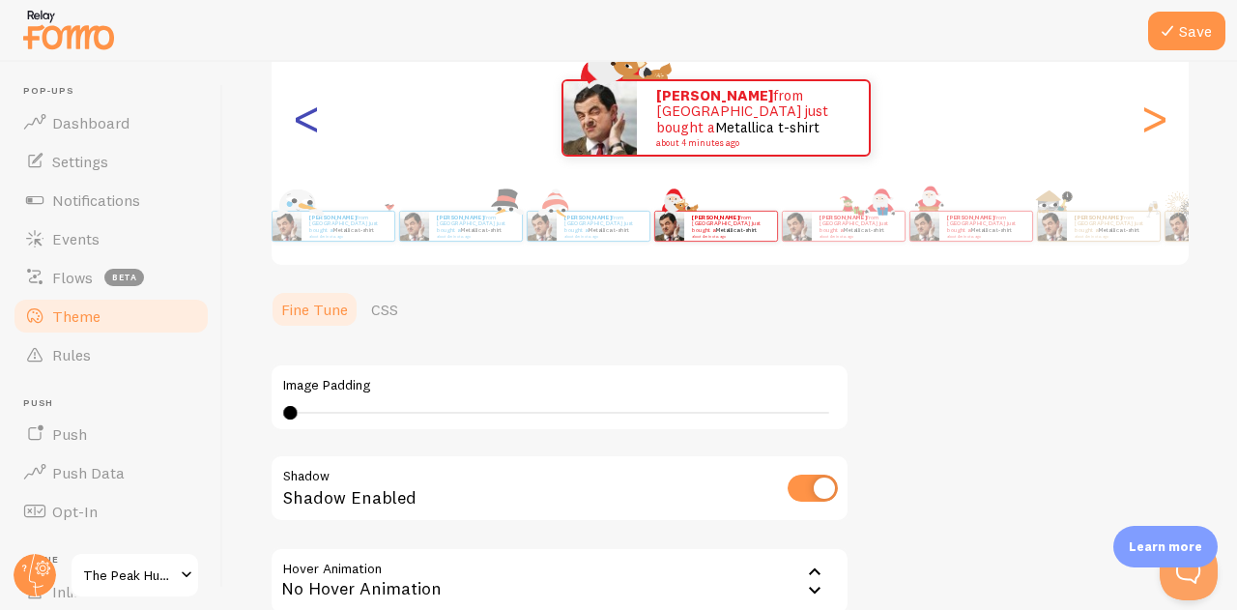
click at [297, 121] on div "<" at bounding box center [306, 117] width 23 height 139
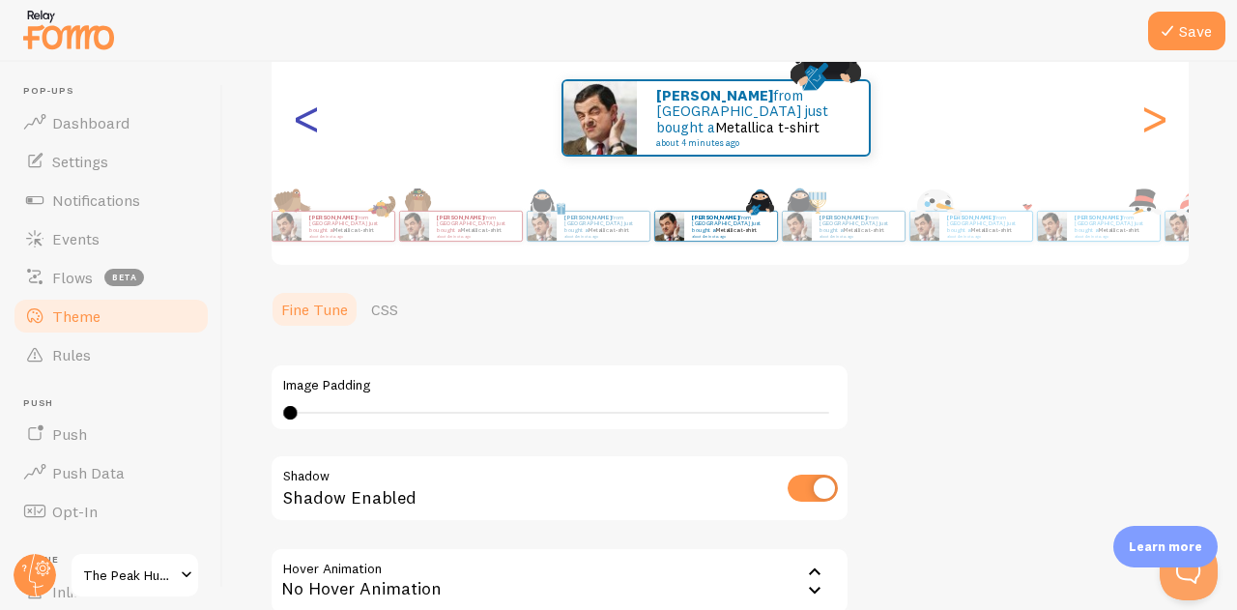
click at [297, 121] on div "<" at bounding box center [306, 117] width 23 height 139
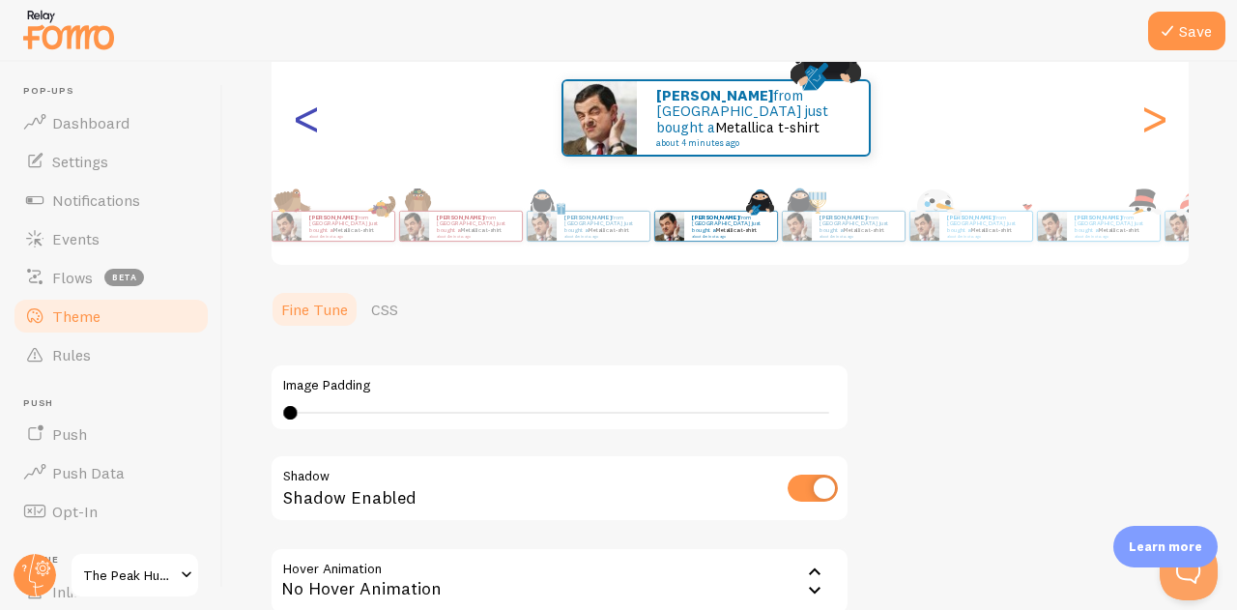
click at [297, 121] on div "<" at bounding box center [306, 117] width 23 height 139
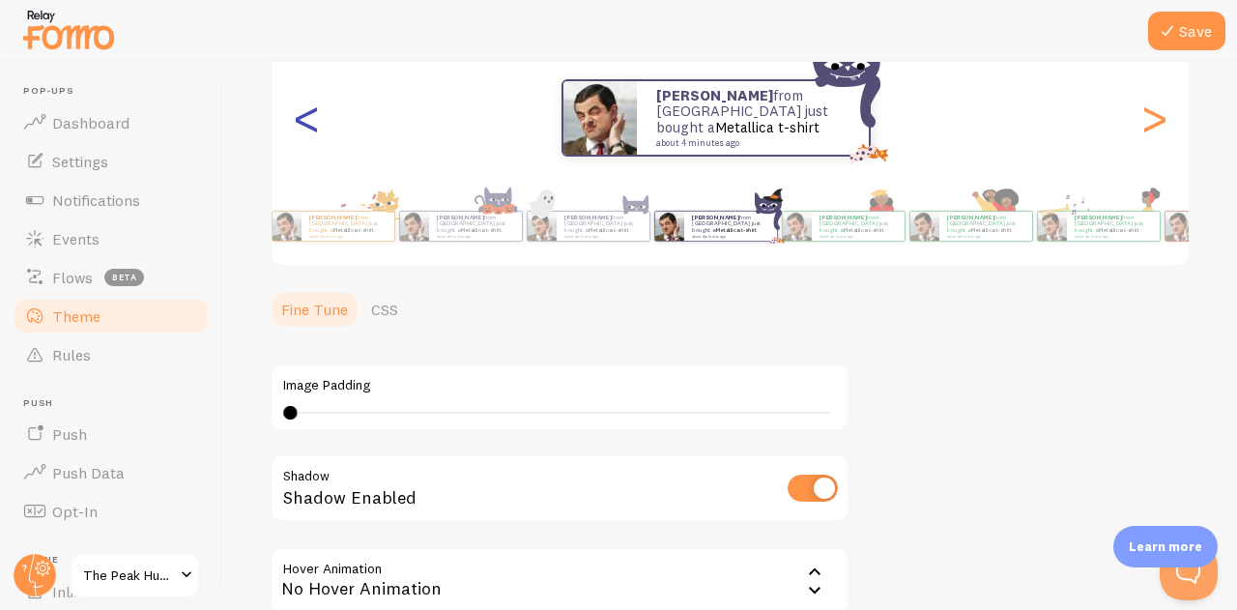
click at [297, 121] on div "<" at bounding box center [306, 117] width 23 height 139
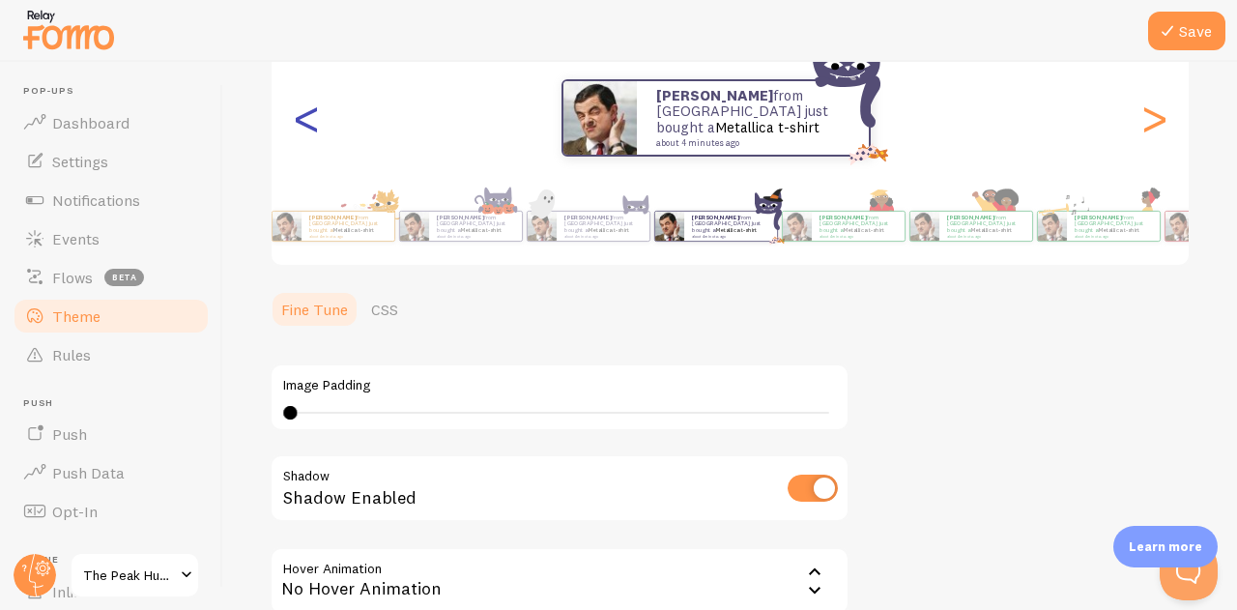
click at [297, 121] on div "<" at bounding box center [306, 117] width 23 height 139
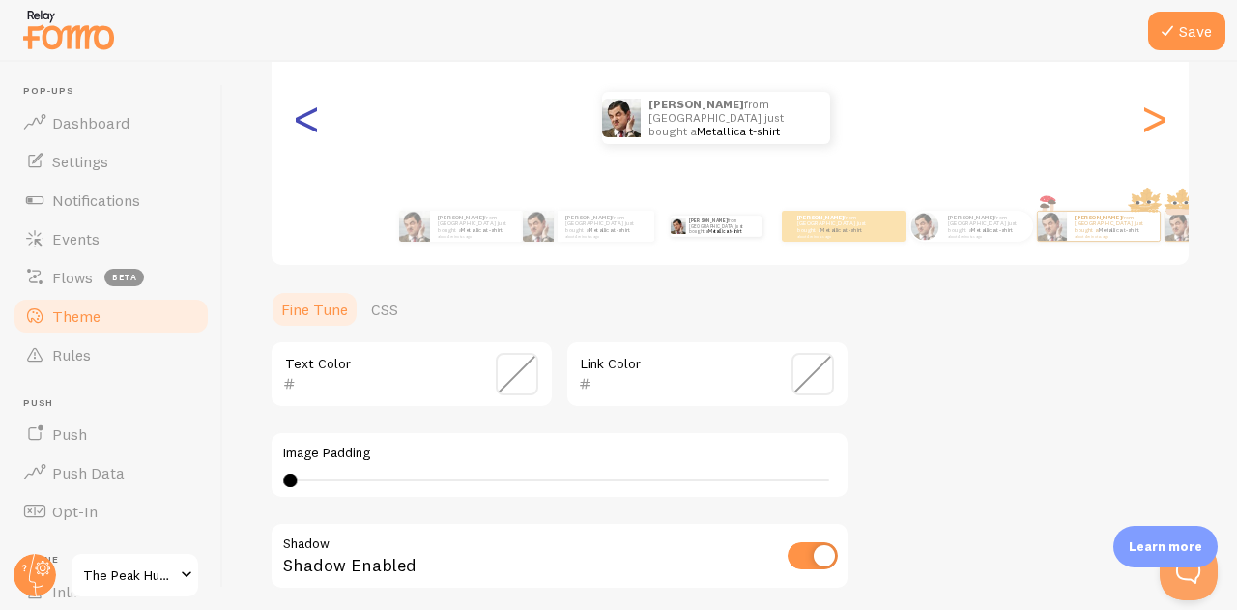
click at [307, 125] on div "<" at bounding box center [306, 117] width 23 height 139
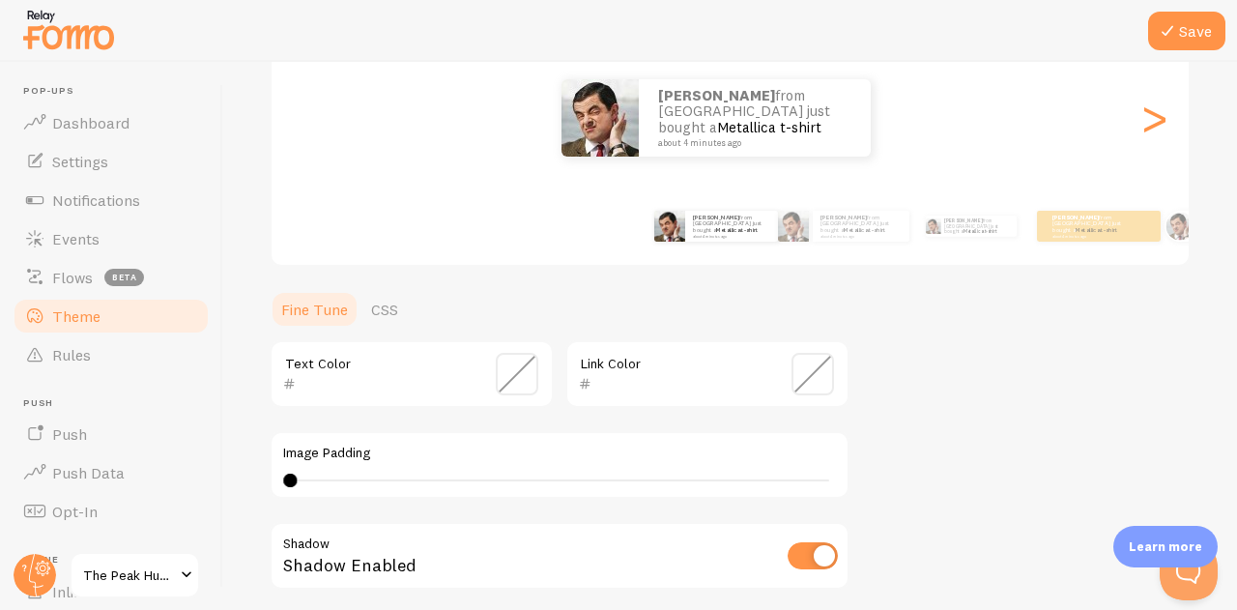
click at [307, 125] on div "<" at bounding box center [306, 117] width 23 height 139
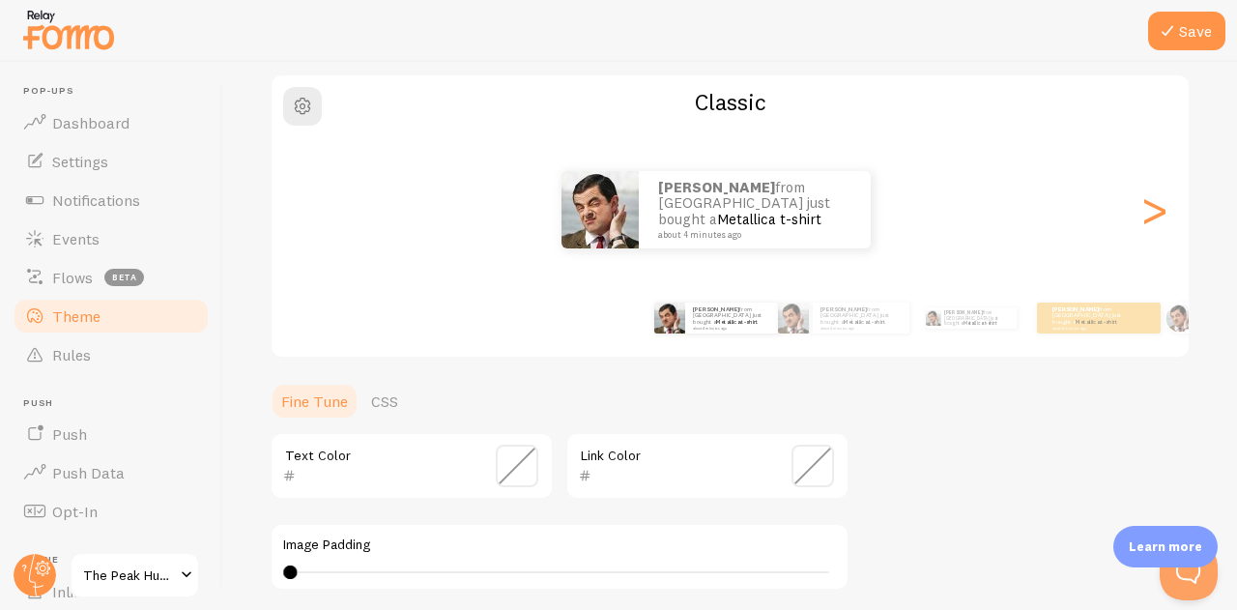
scroll to position [146, 0]
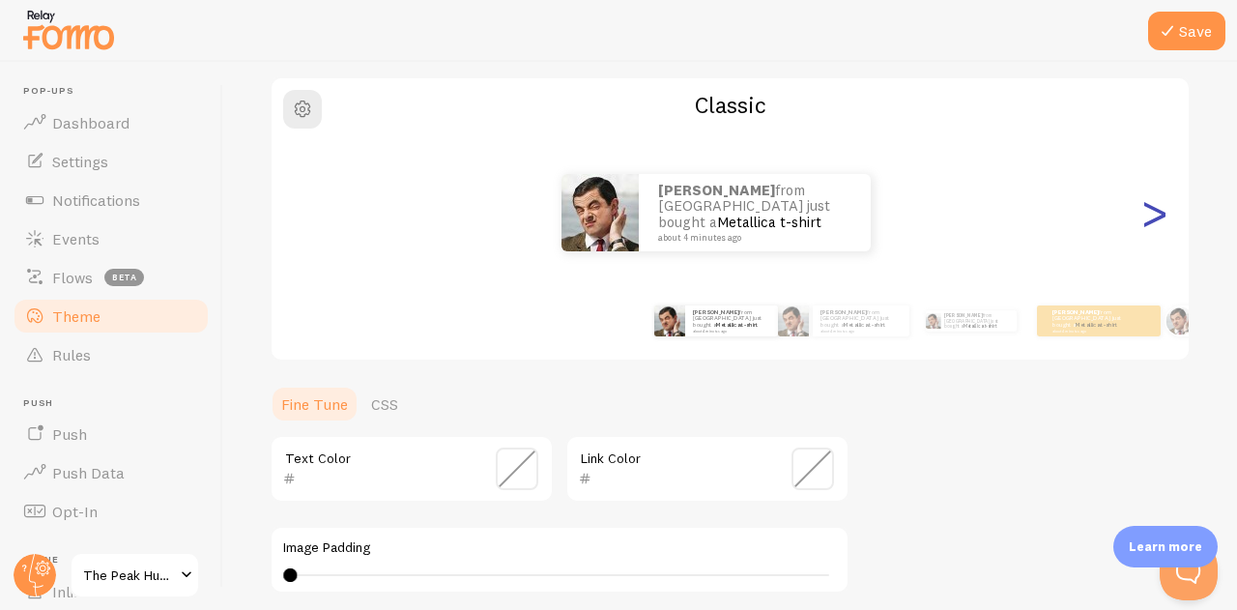
click at [1142, 222] on div ">" at bounding box center [1153, 212] width 23 height 139
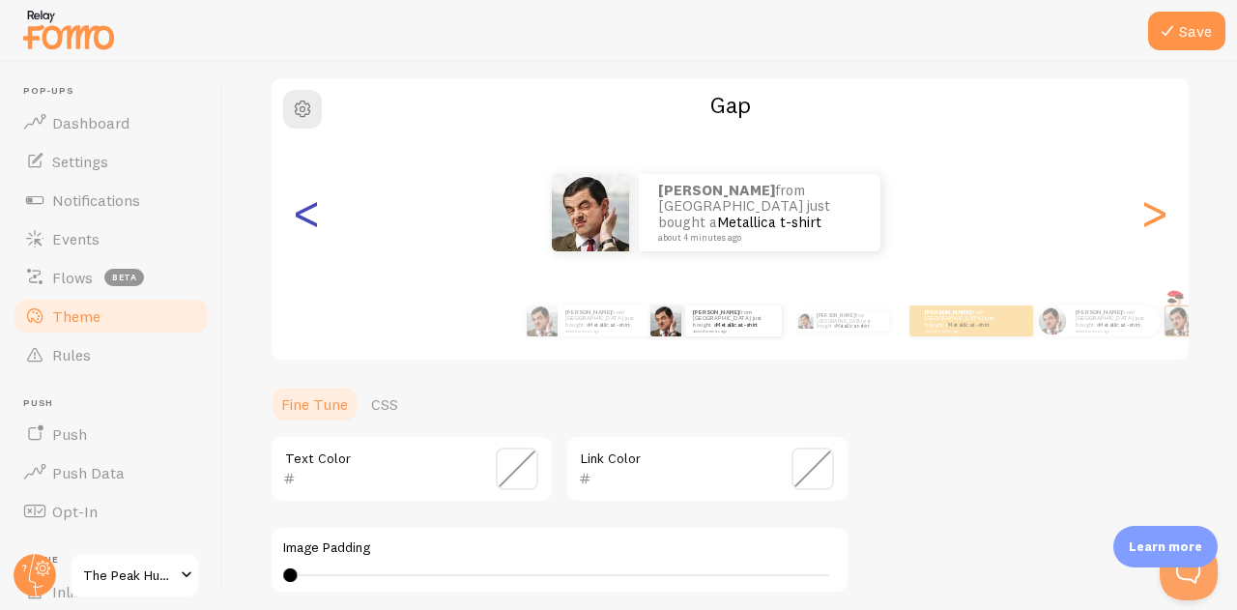
click at [303, 227] on div "<" at bounding box center [306, 212] width 23 height 139
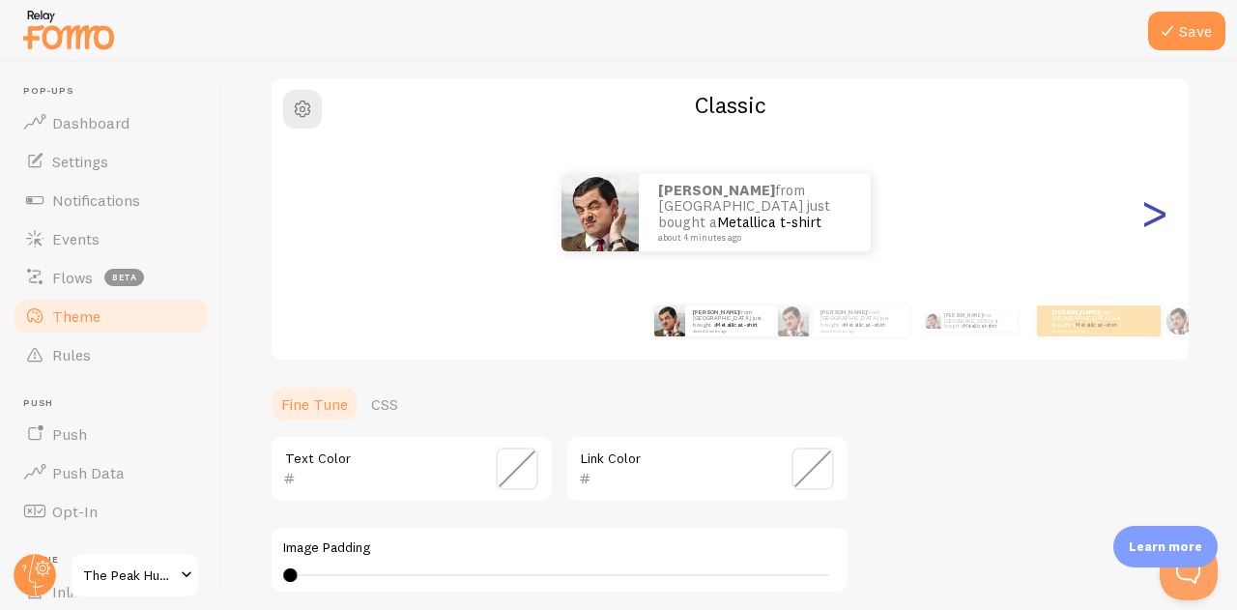
click at [1142, 224] on div ">" at bounding box center [1153, 212] width 23 height 139
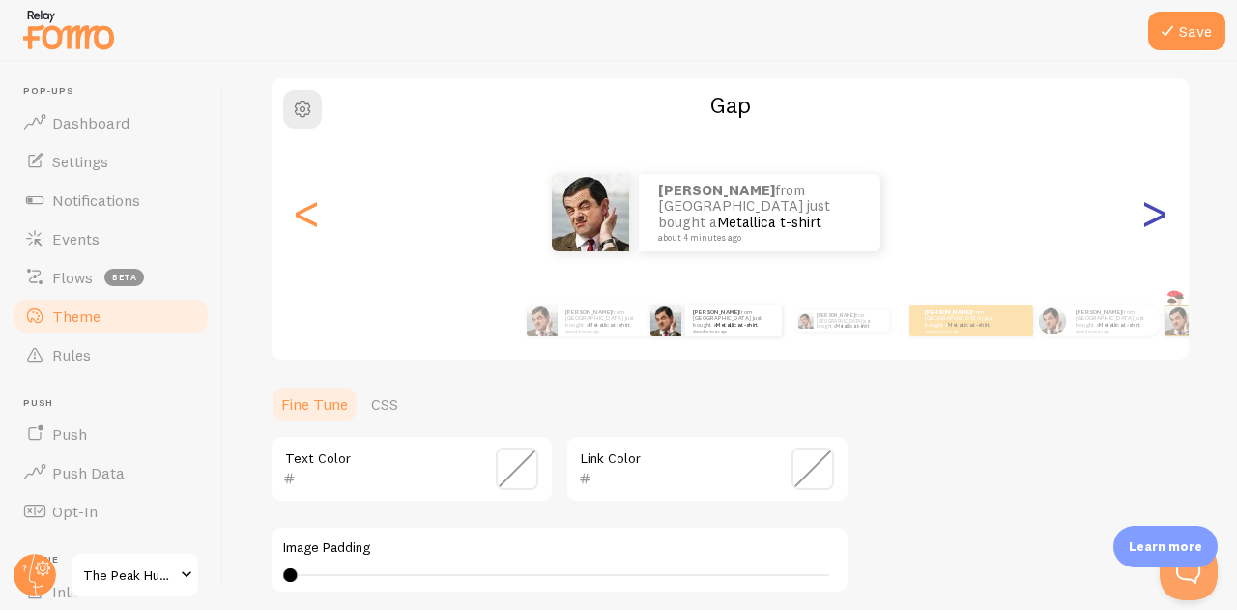
click at [1142, 232] on div ">" at bounding box center [1153, 212] width 23 height 139
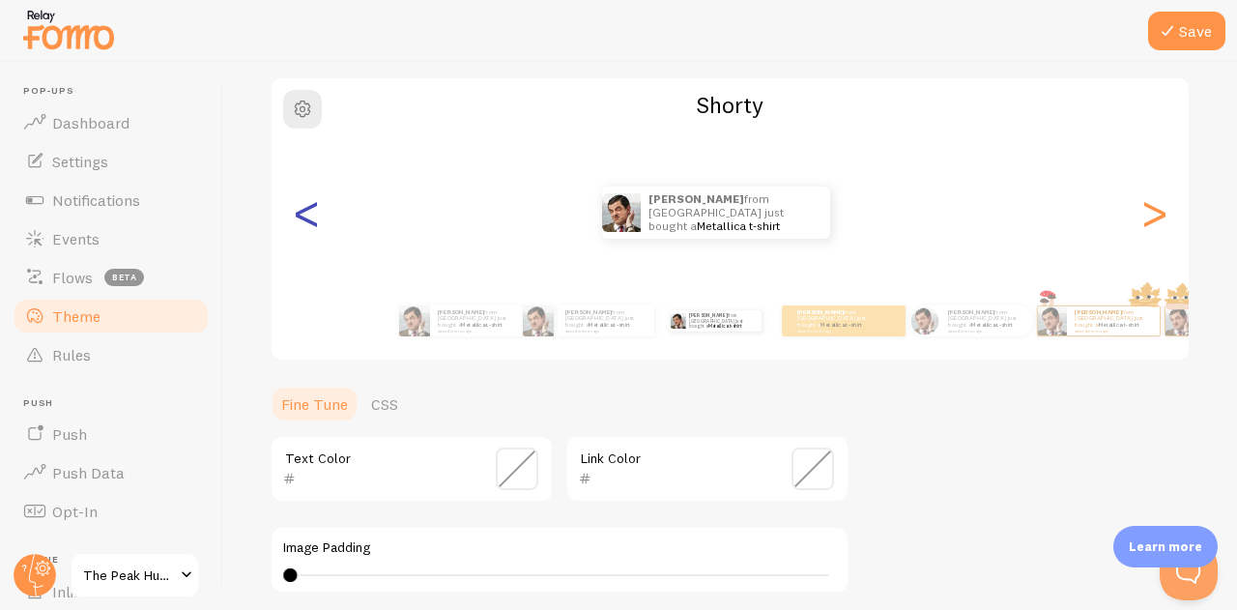
click at [317, 220] on div "<" at bounding box center [306, 212] width 23 height 139
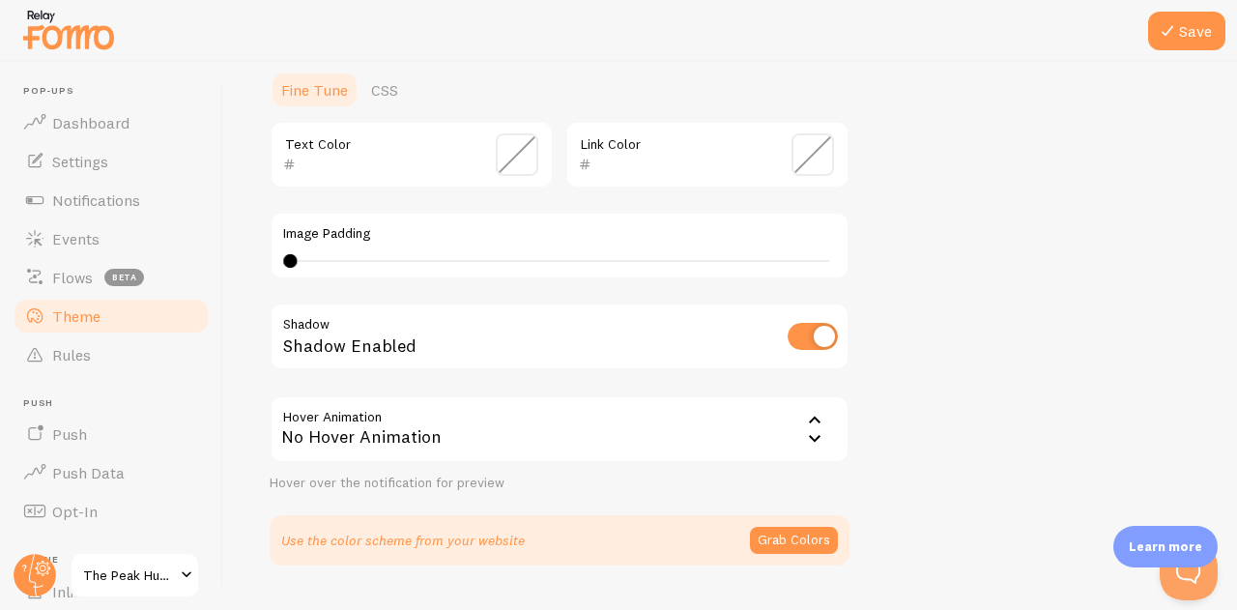
scroll to position [507, 0]
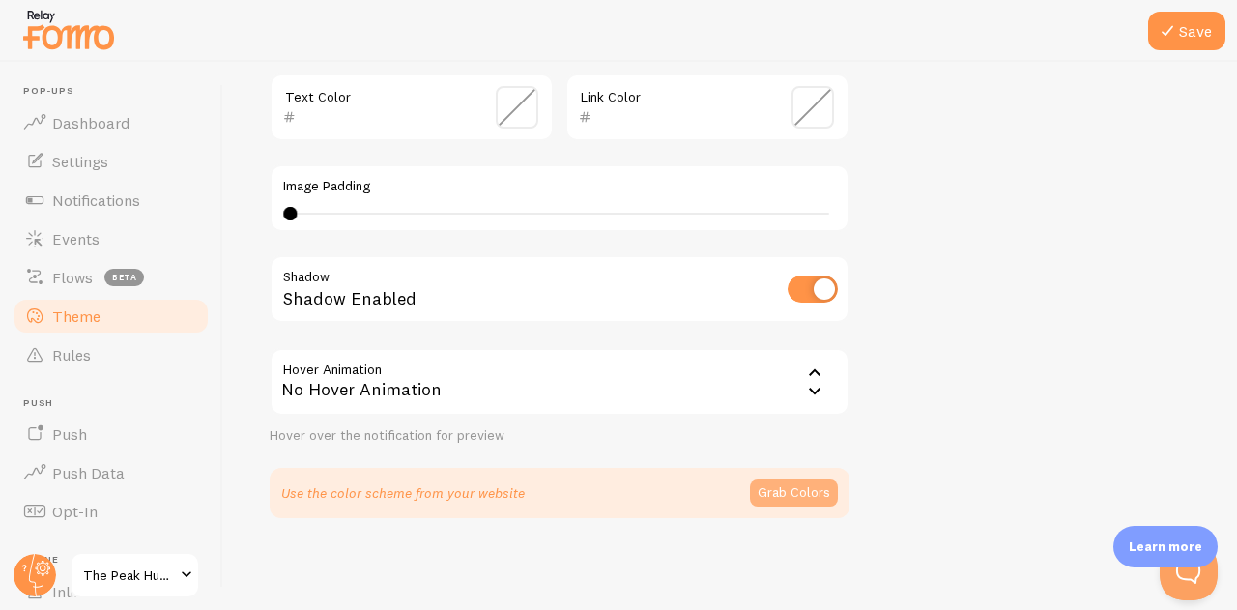
click at [807, 490] on button "Grab Colors" at bounding box center [794, 492] width 88 height 27
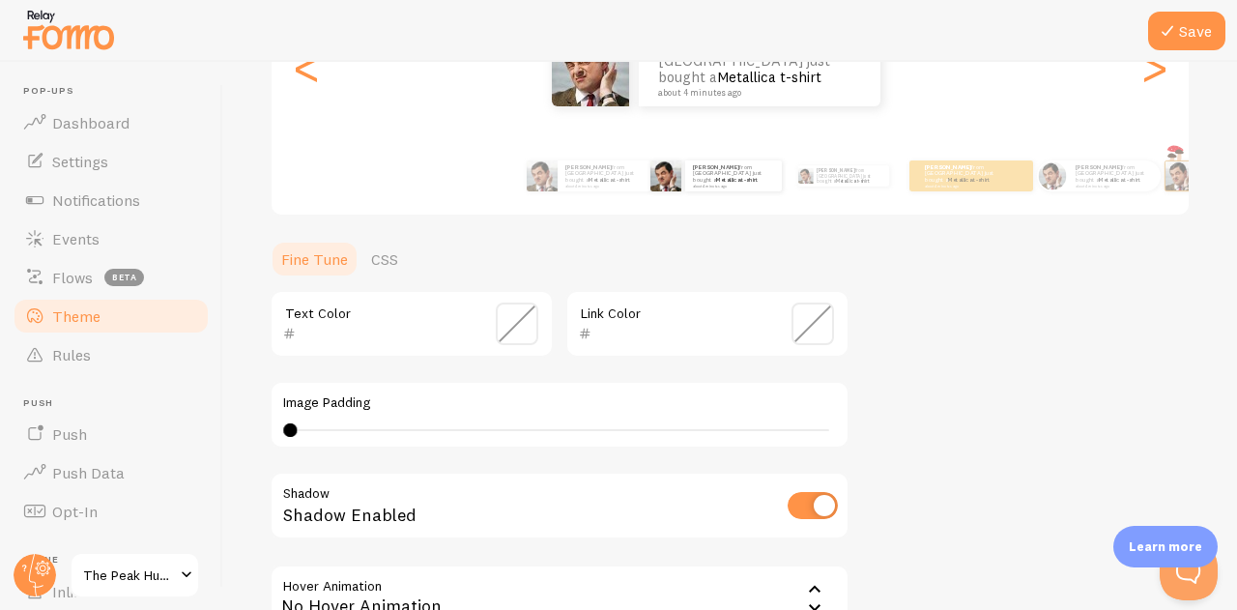
scroll to position [396, 0]
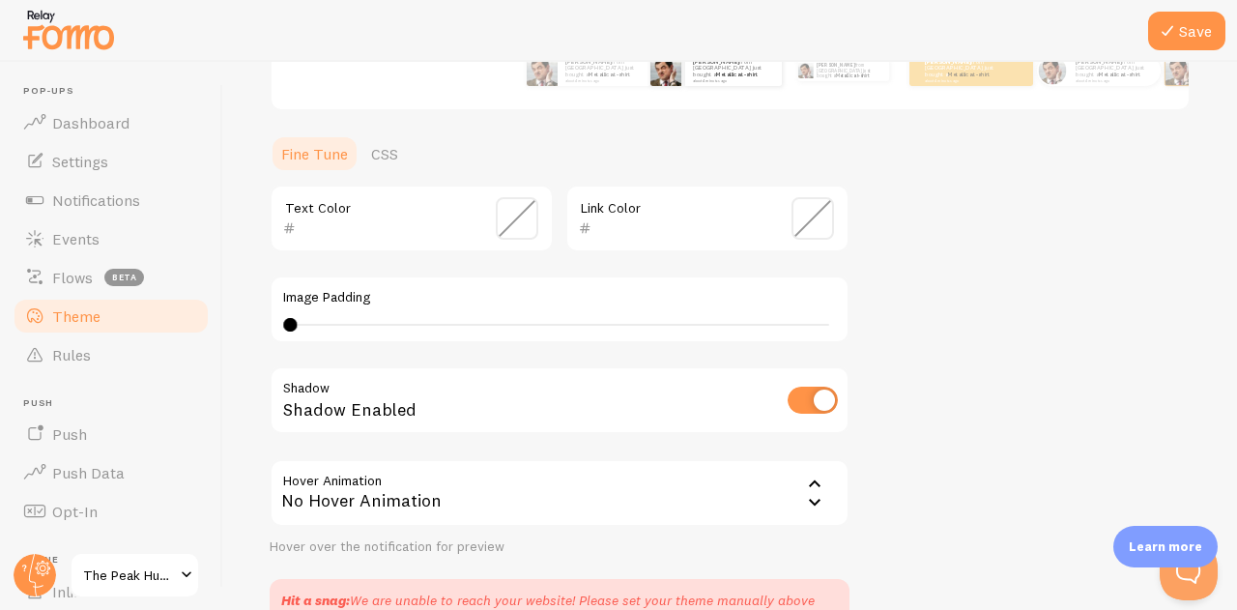
click at [808, 497] on icon at bounding box center [814, 502] width 23 height 23
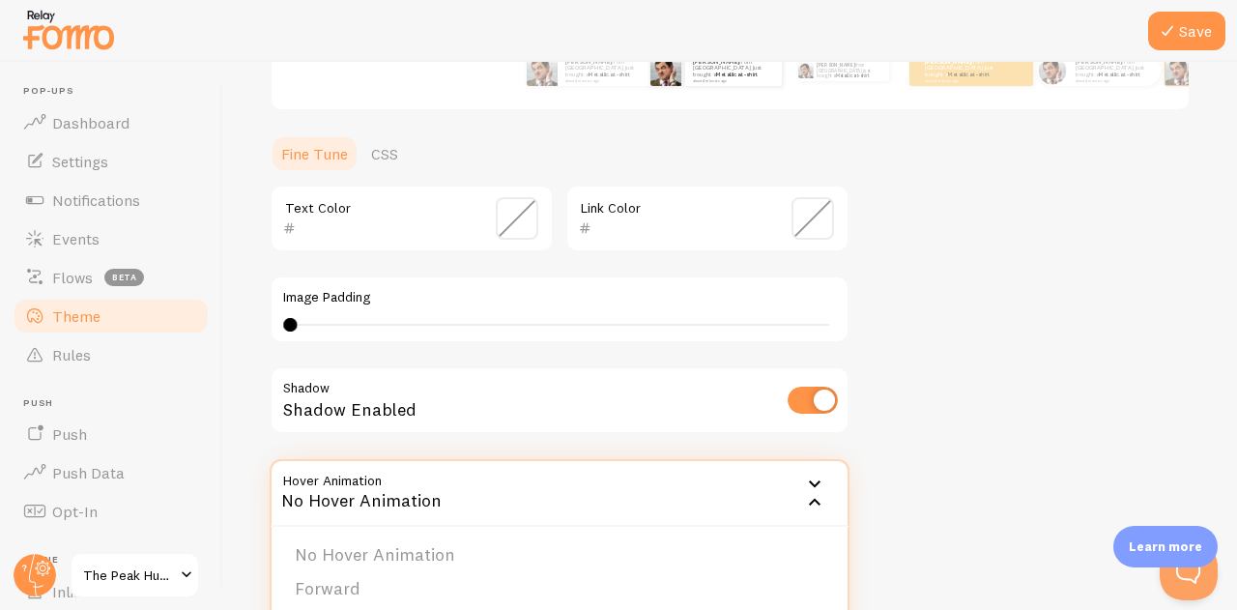
click at [1214, 402] on div "Save Theme Choose a theme for your notifications Gap mohammed from United Arab …" at bounding box center [730, 336] width 1014 height 548
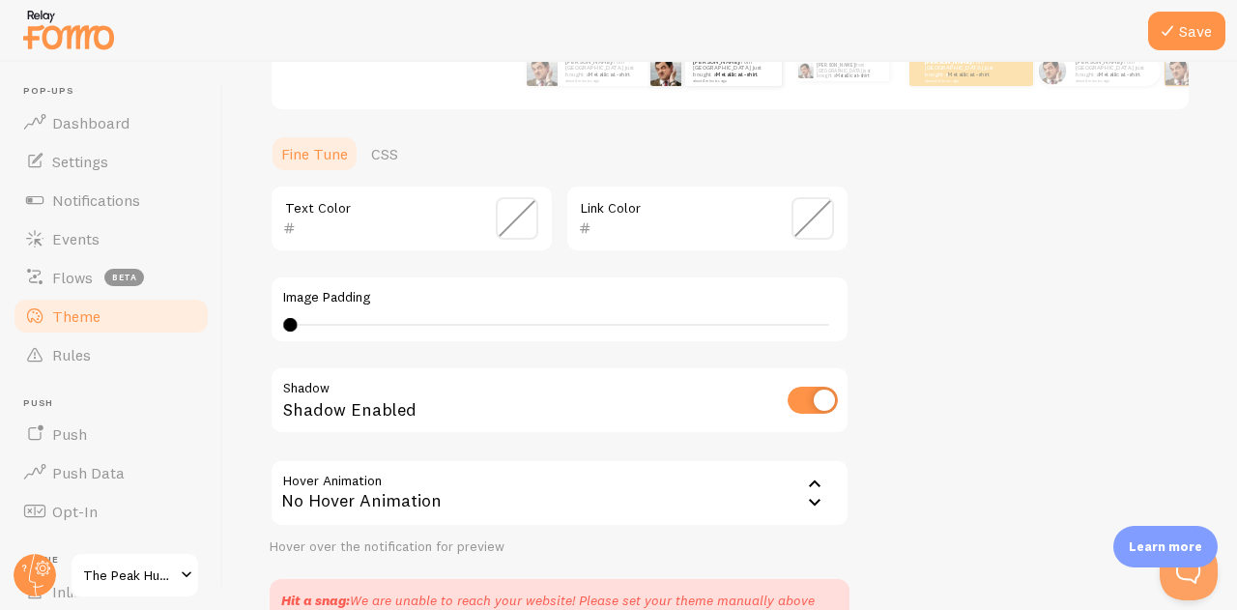
scroll to position [500, 0]
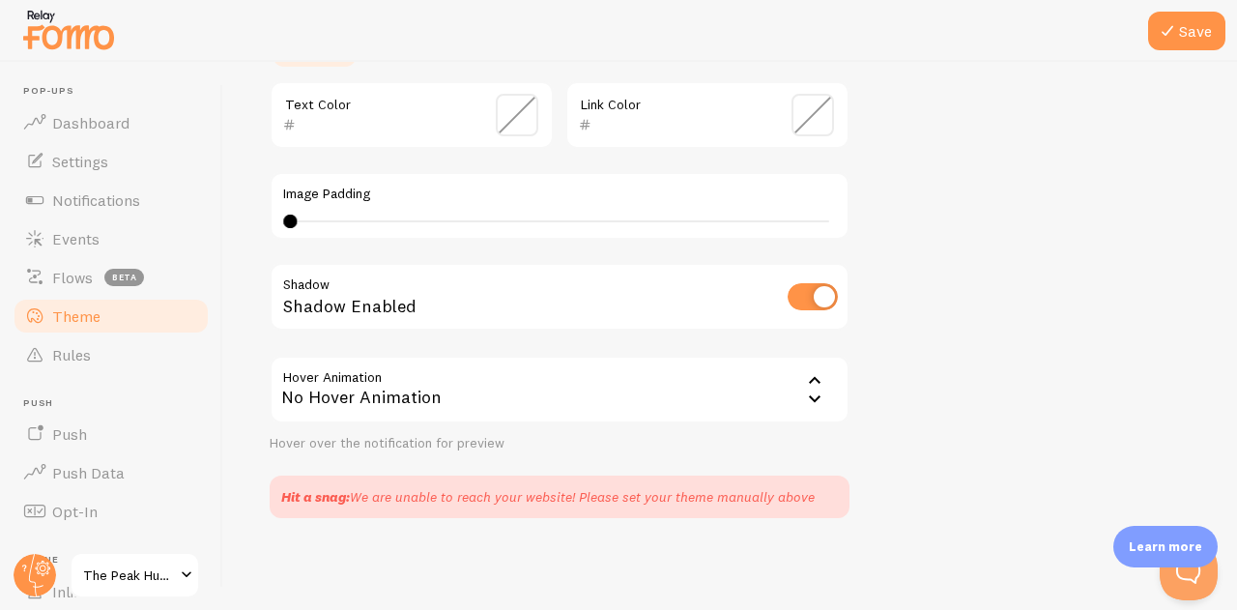
click at [800, 407] on div "No Hover Animation" at bounding box center [560, 390] width 580 height 68
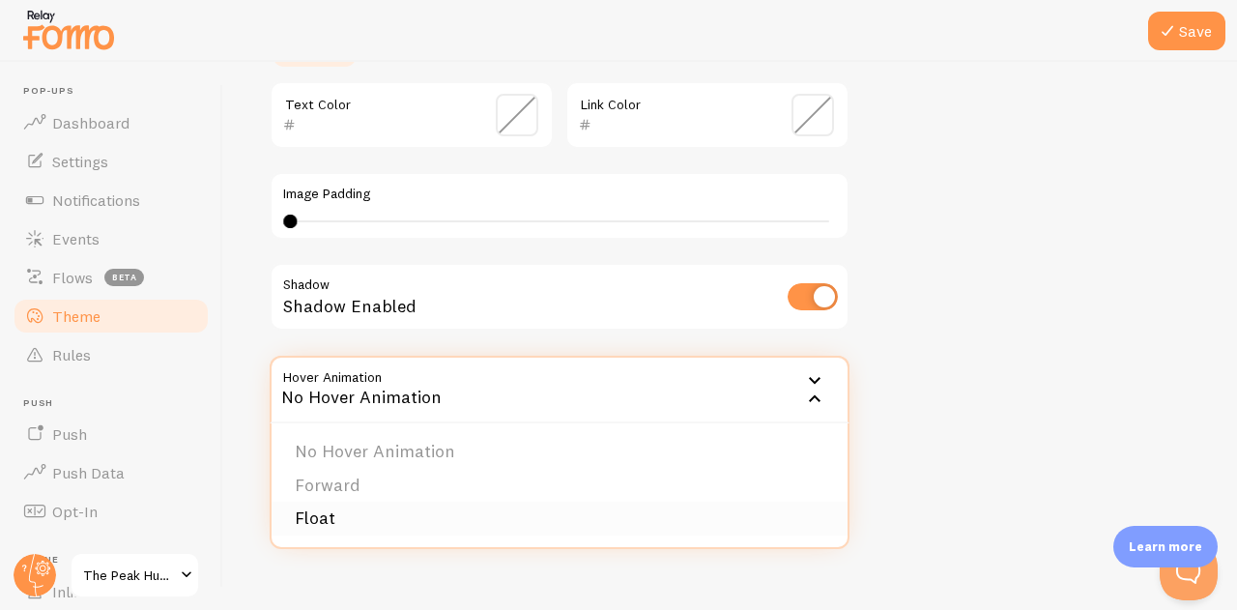
click at [532, 504] on li "Float" at bounding box center [560, 519] width 576 height 34
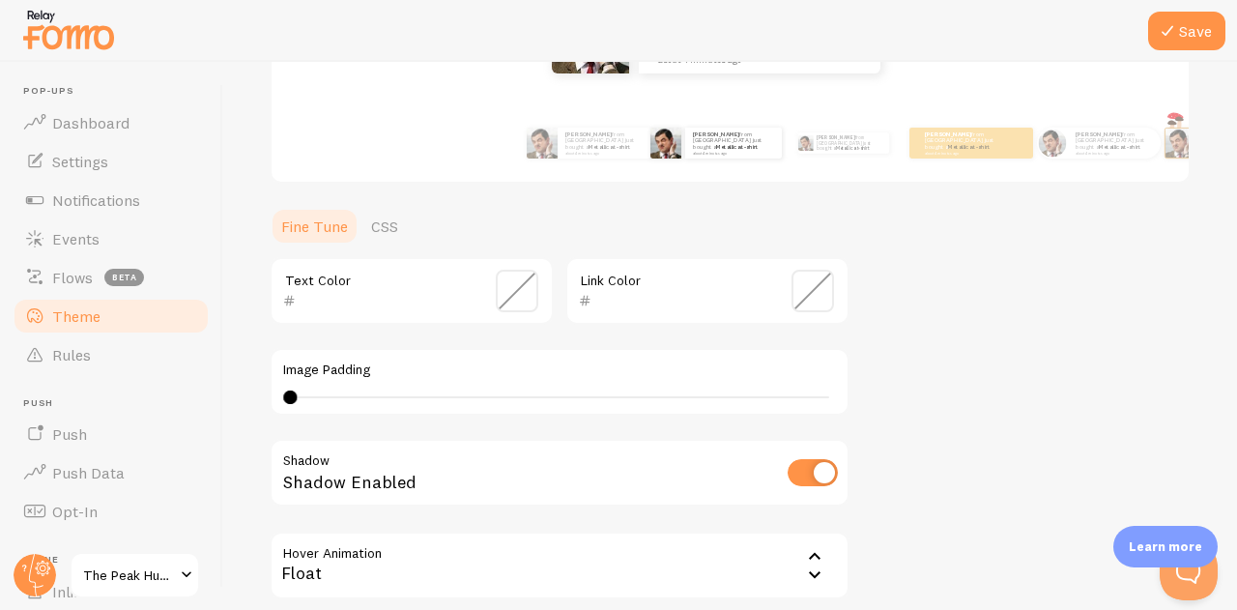
scroll to position [0, 0]
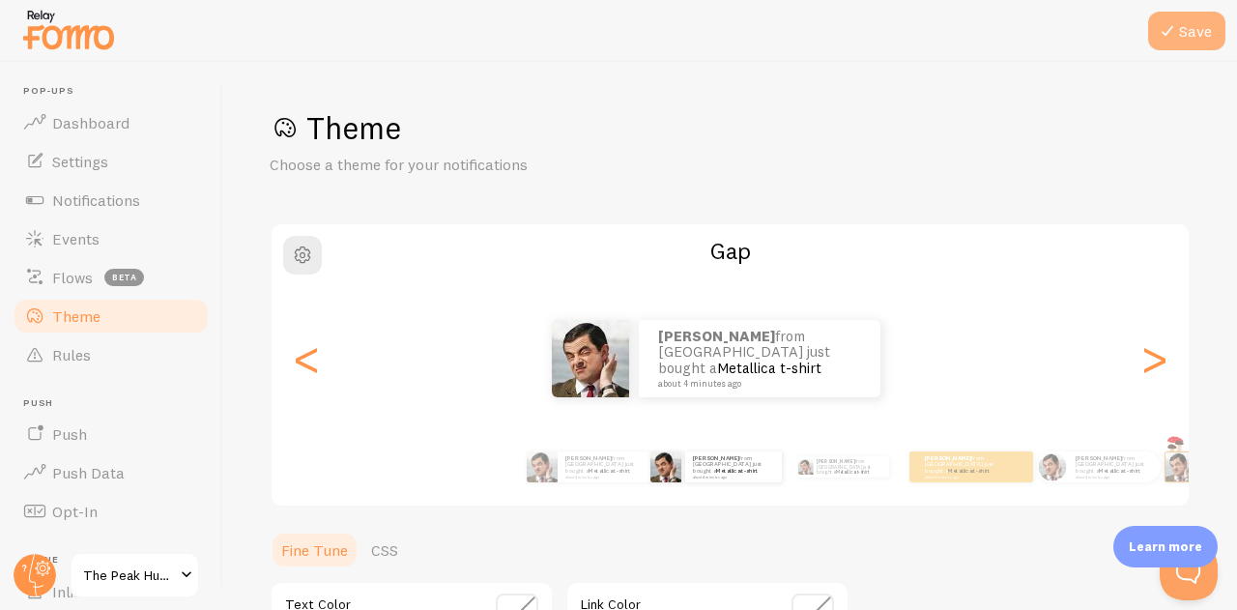
click at [1200, 24] on button "Save" at bounding box center [1186, 31] width 77 height 39
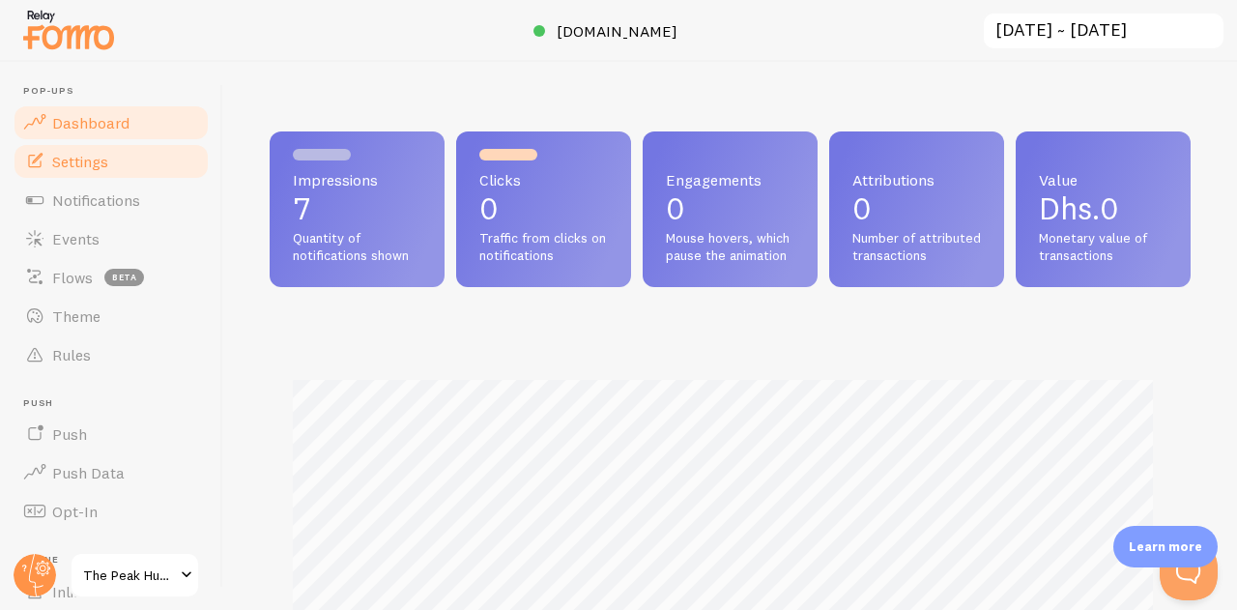
click at [178, 142] on link "Settings" at bounding box center [111, 161] width 199 height 39
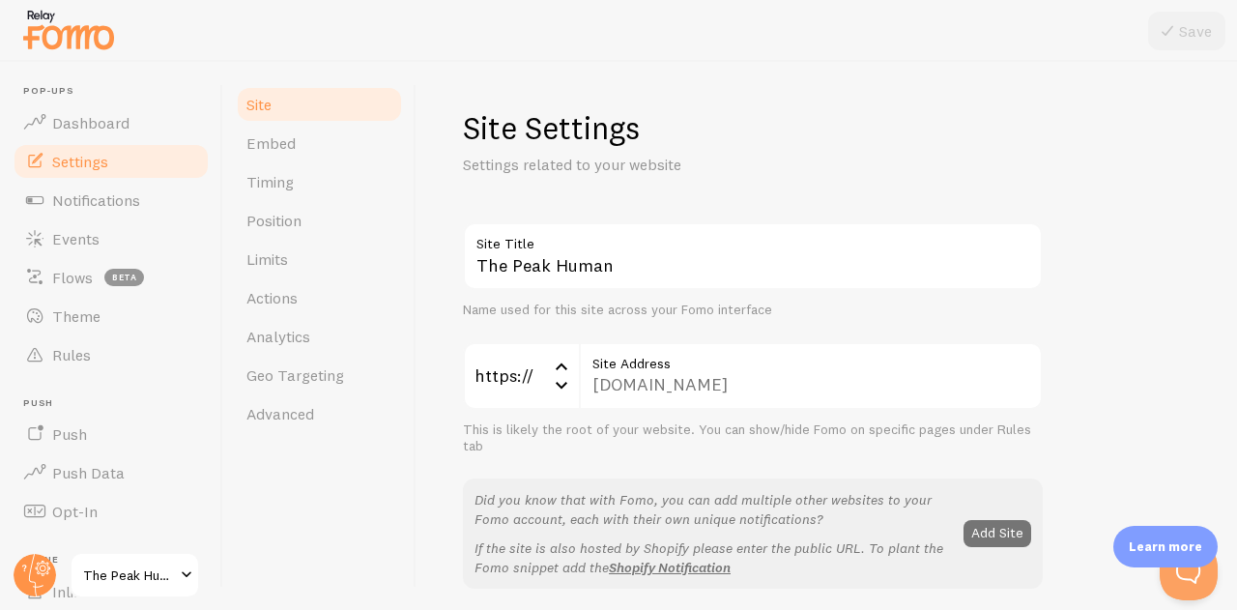
scroll to position [226, 0]
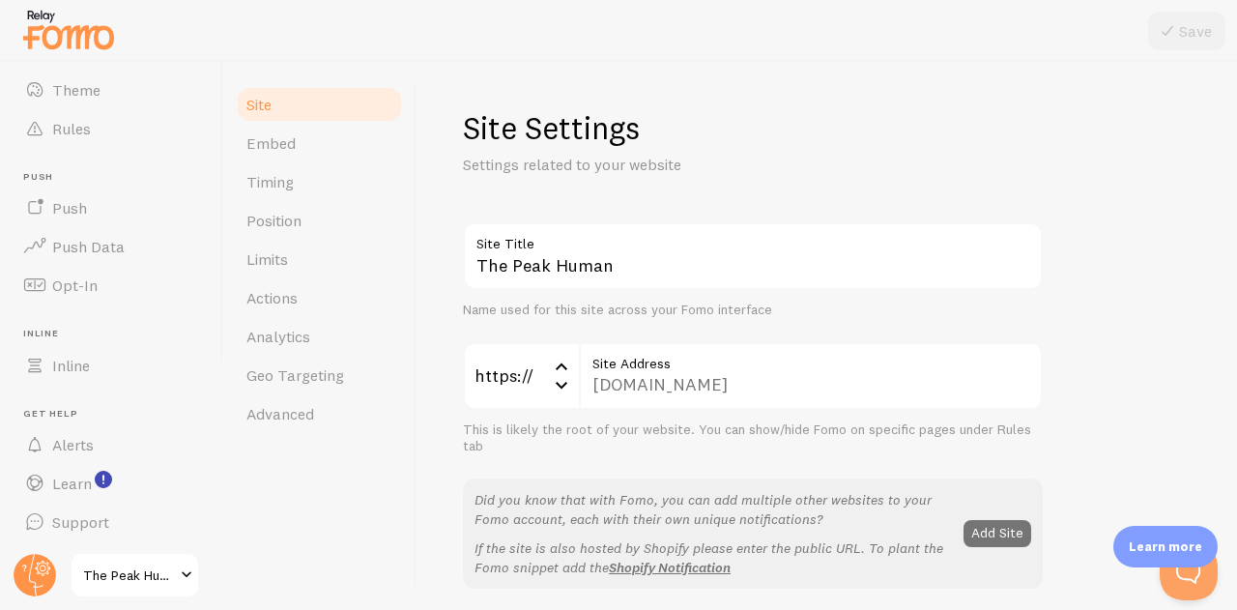
drag, startPoint x: 1236, startPoint y: 208, endPoint x: 1111, endPoint y: 121, distance: 152.0
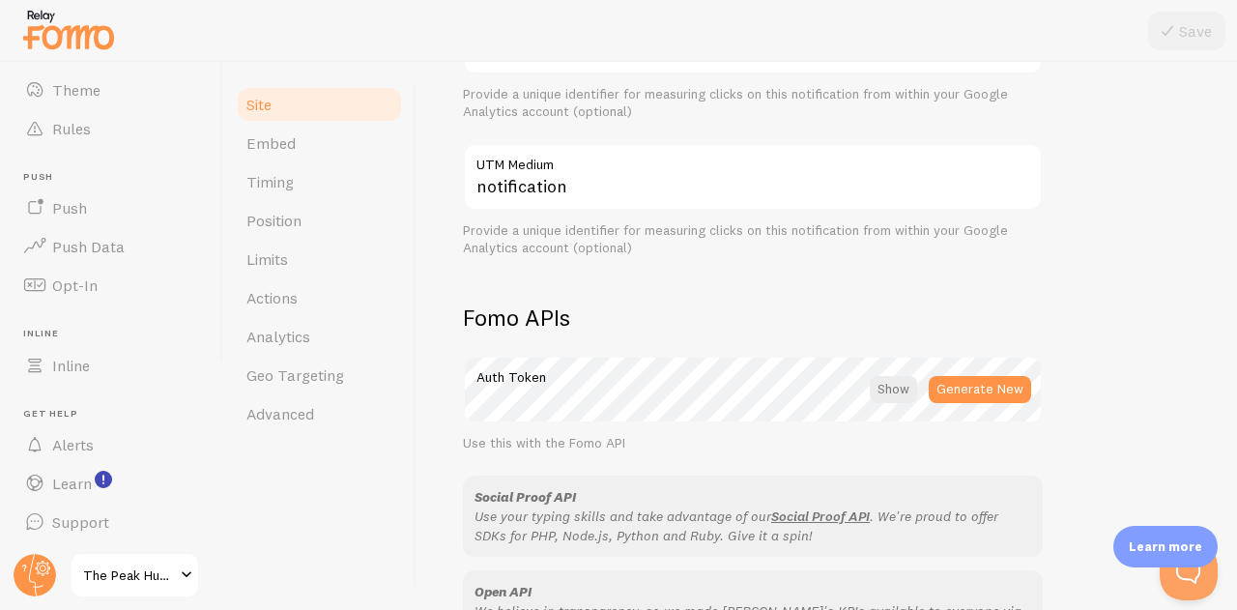
scroll to position [1232, 0]
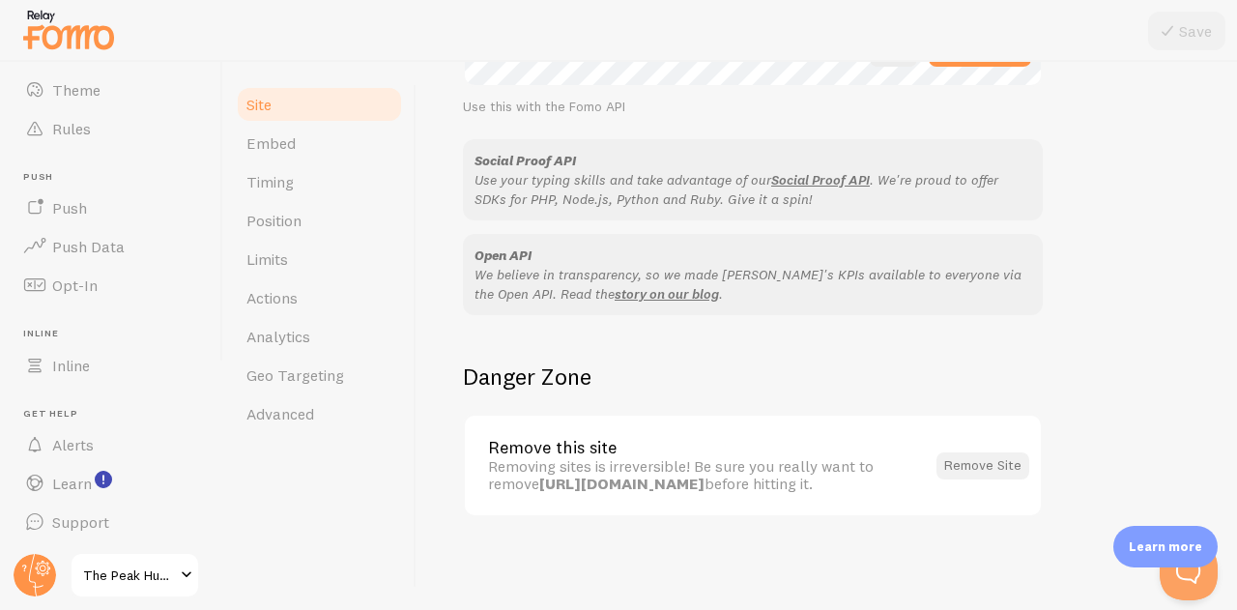
click at [1011, 469] on button "Remove Site" at bounding box center [982, 465] width 93 height 27
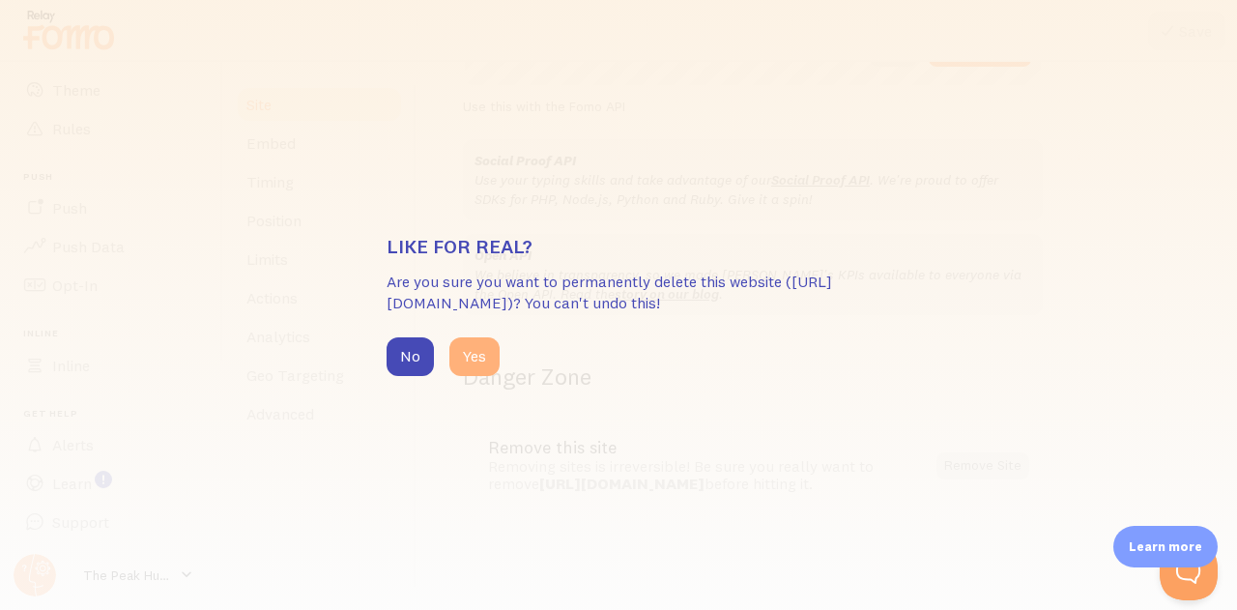
click at [493, 364] on button "Yes" at bounding box center [474, 356] width 50 height 39
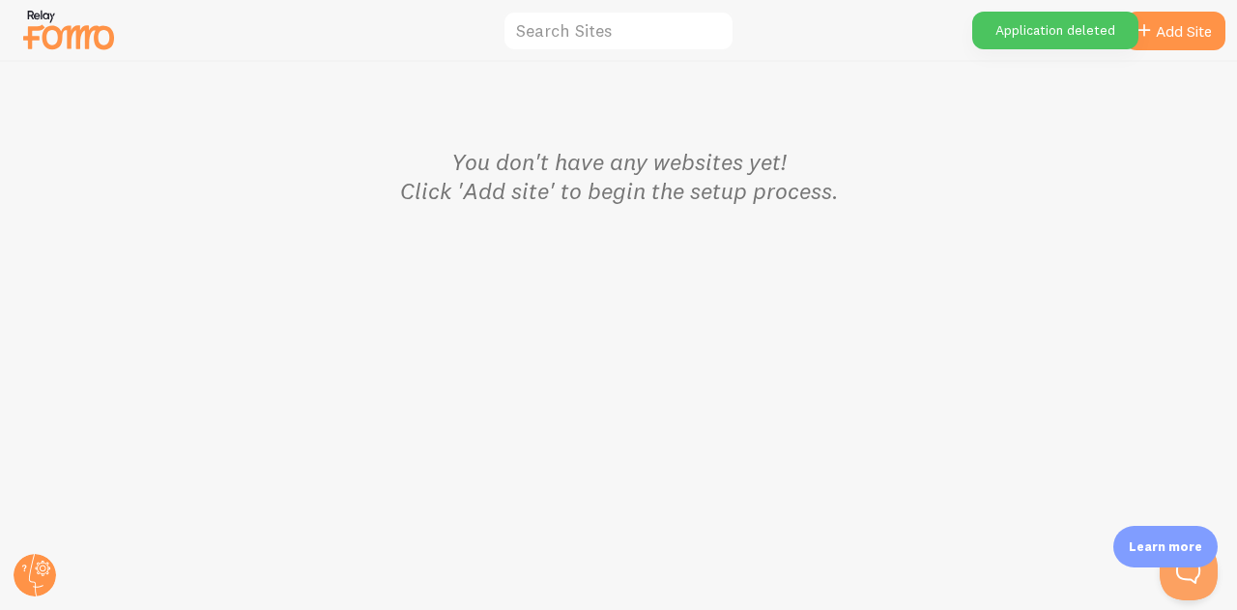
click at [1004, 197] on div "You don't have any websites yet! Click 'Add site' to begin the setup process." at bounding box center [619, 175] width 773 height 135
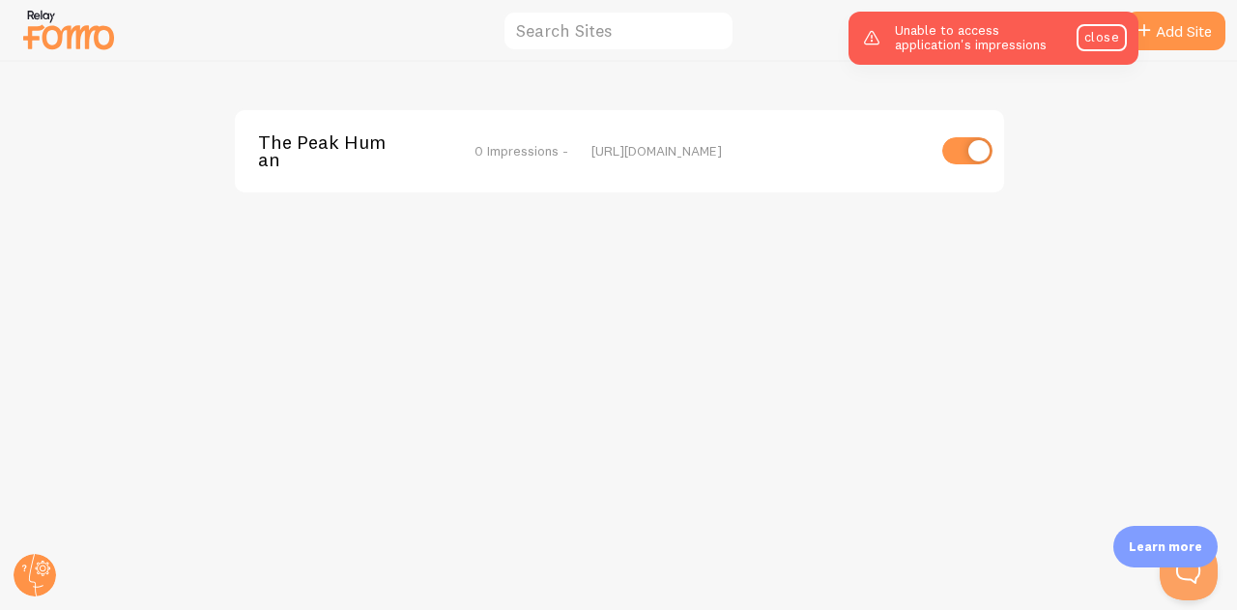
click at [969, 152] on input "checkbox" at bounding box center [967, 150] width 50 height 27
checkbox input "false"
